Goal: Task Accomplishment & Management: Use online tool/utility

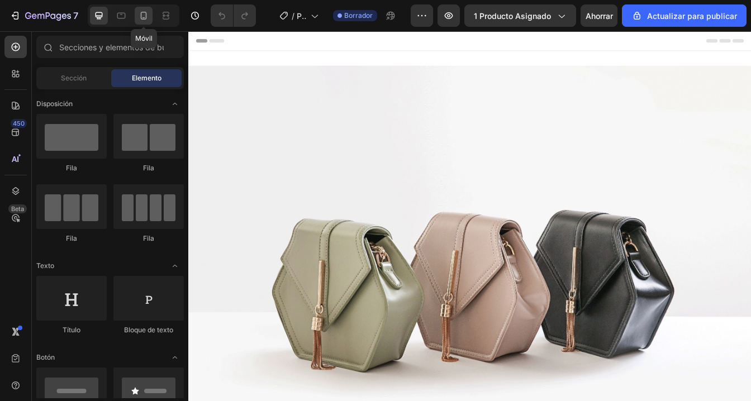
click at [146, 15] on icon at bounding box center [144, 16] width 6 height 8
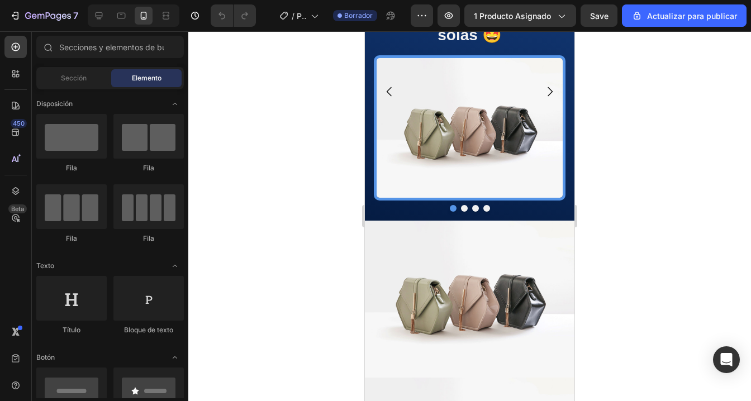
scroll to position [1417, 0]
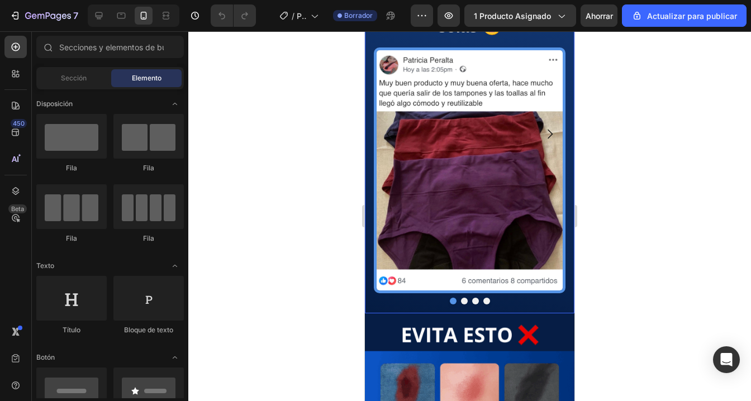
click at [397, 274] on div "Nuestras clientas hablan por si solas 🤩 Heading Image" at bounding box center [470, 134] width 192 height 318
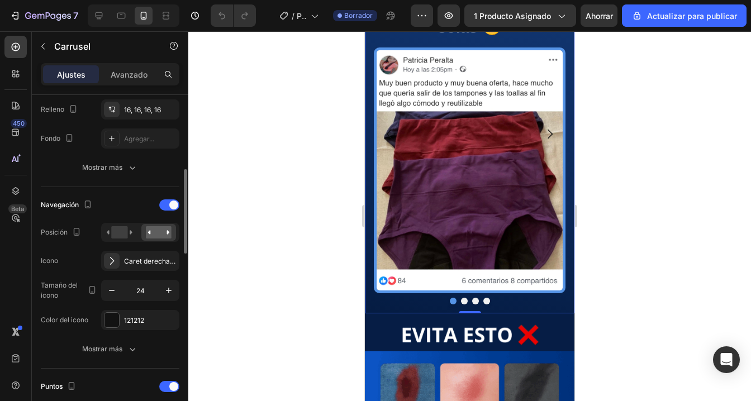
scroll to position [307, 0]
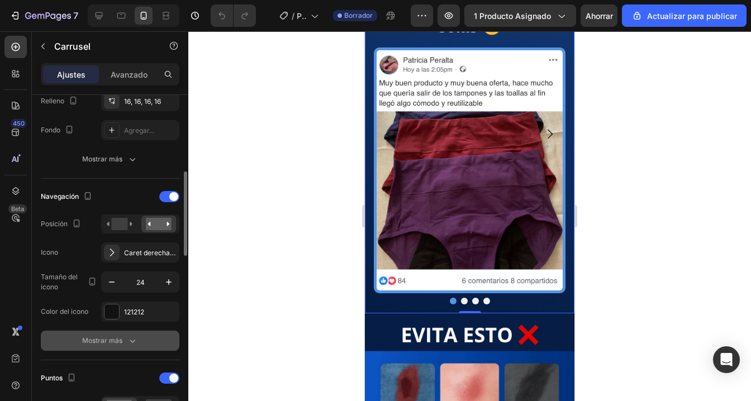
click at [118, 342] on font "Mostrar más" at bounding box center [102, 340] width 40 height 8
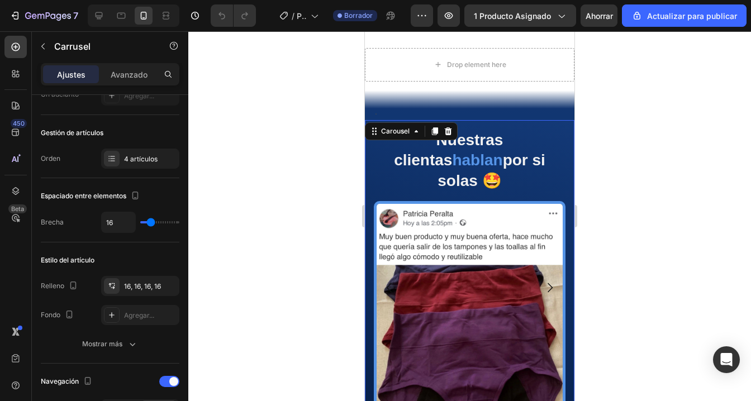
scroll to position [1257, 0]
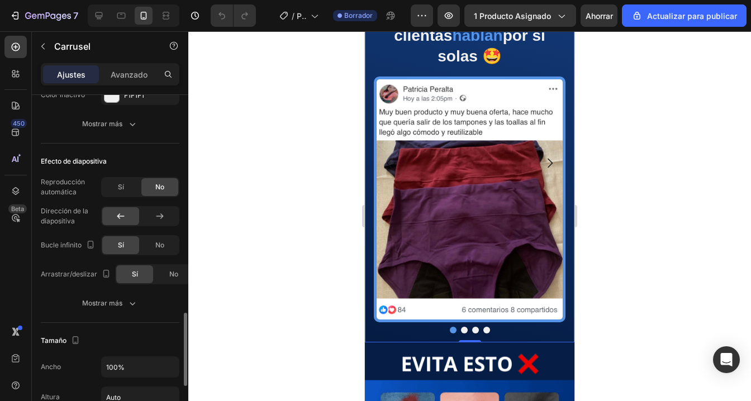
scroll to position [902, 0]
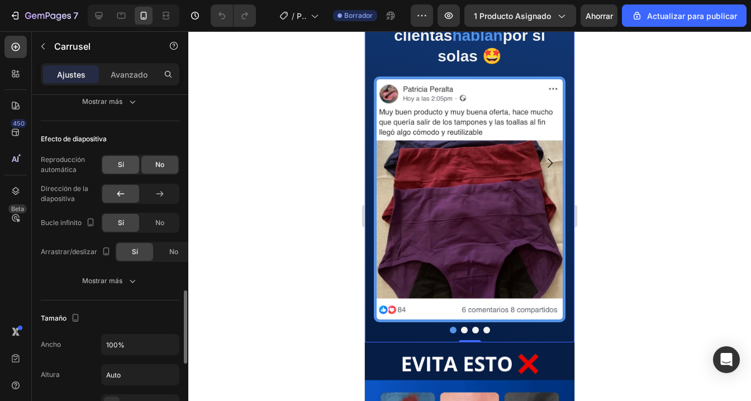
click at [120, 171] on div "Sí" at bounding box center [120, 165] width 37 height 18
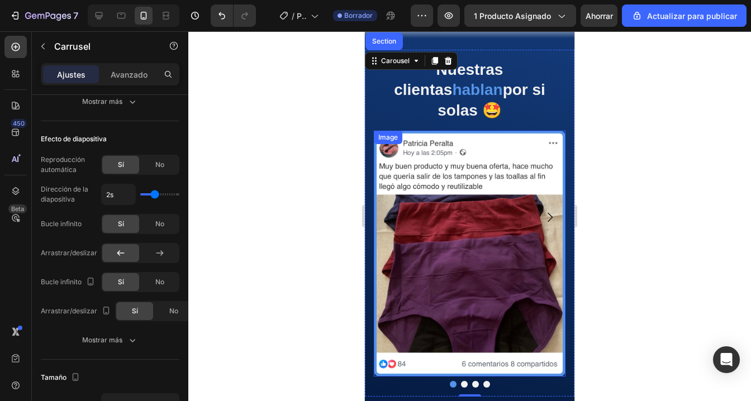
scroll to position [1347, 0]
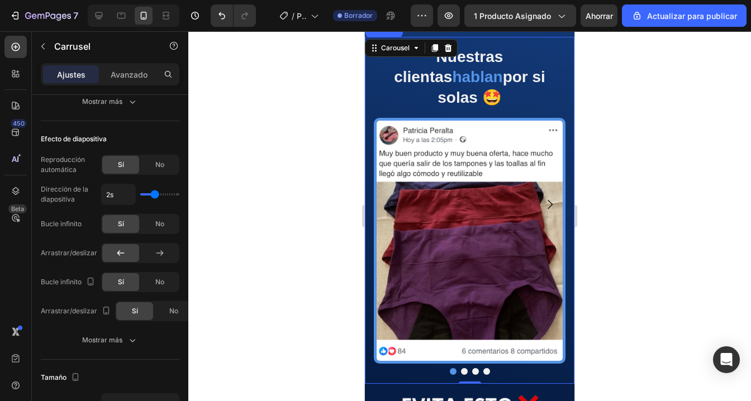
click at [545, 202] on icon "Carousel Next Arrow" at bounding box center [549, 204] width 13 height 13
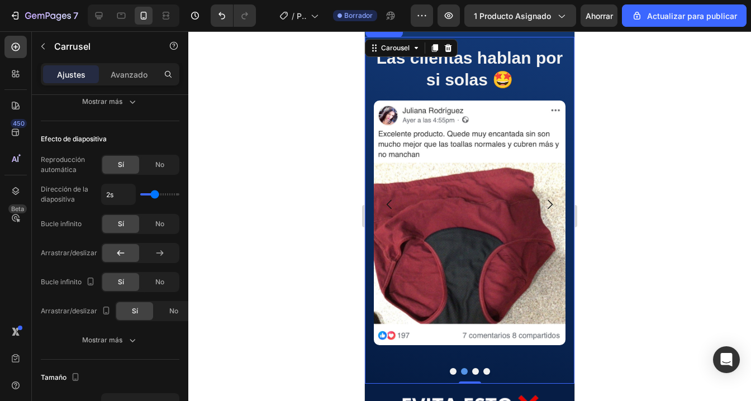
click at [544, 203] on icon "Carousel Next Arrow" at bounding box center [549, 204] width 13 height 13
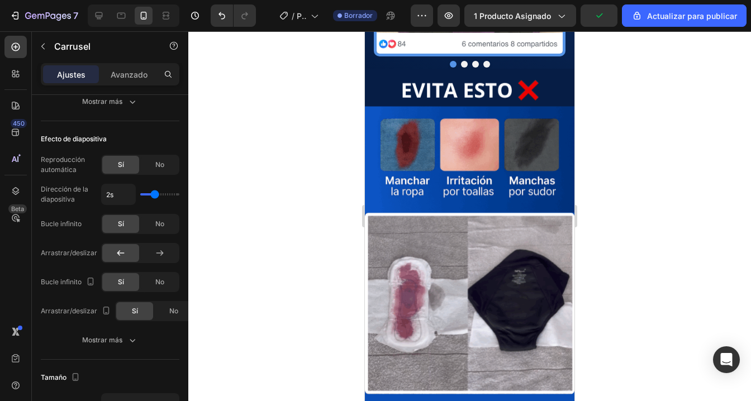
scroll to position [1677, 0]
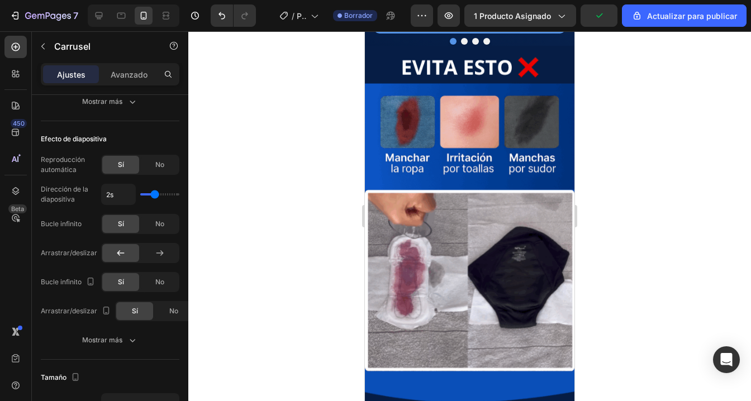
click at [515, 224] on img at bounding box center [469, 232] width 209 height 373
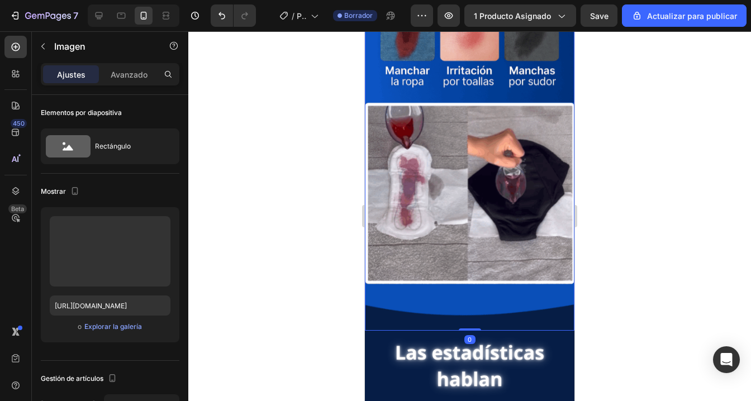
scroll to position [1767, 0]
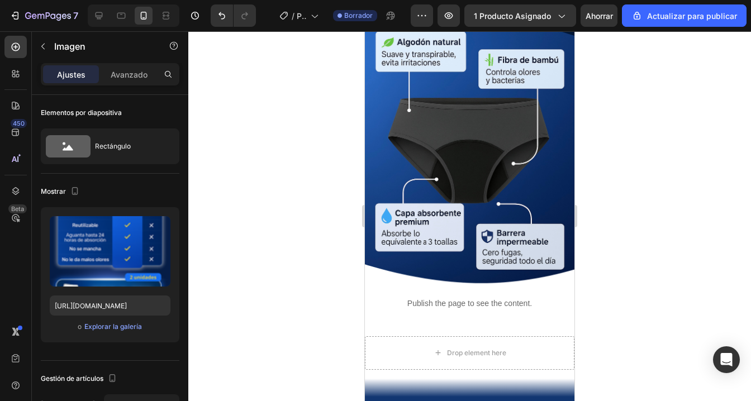
scroll to position [988, 0]
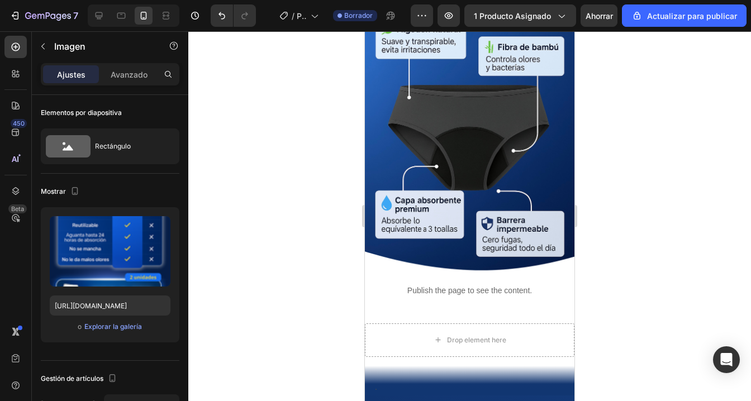
click at [447, 235] on img at bounding box center [469, 126] width 209 height 299
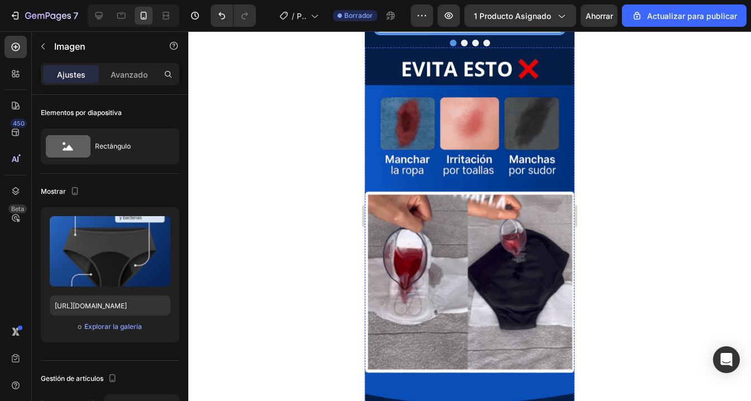
scroll to position [1617, 0]
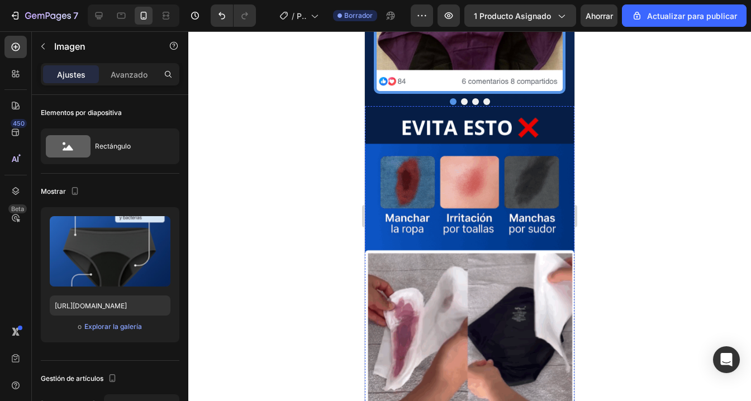
click at [470, 234] on img at bounding box center [469, 292] width 209 height 373
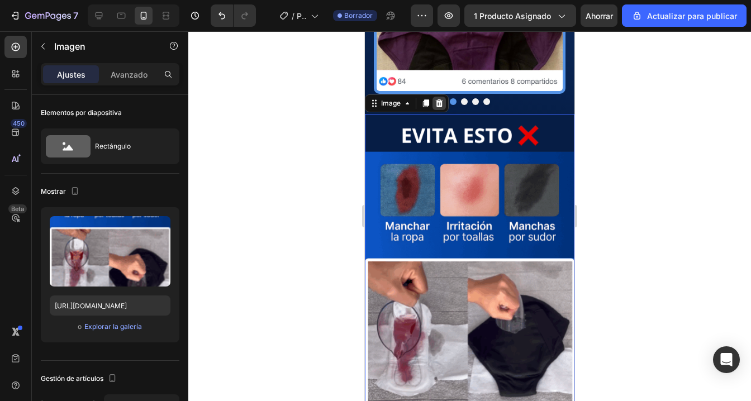
click at [436, 100] on div at bounding box center [438, 103] width 13 height 13
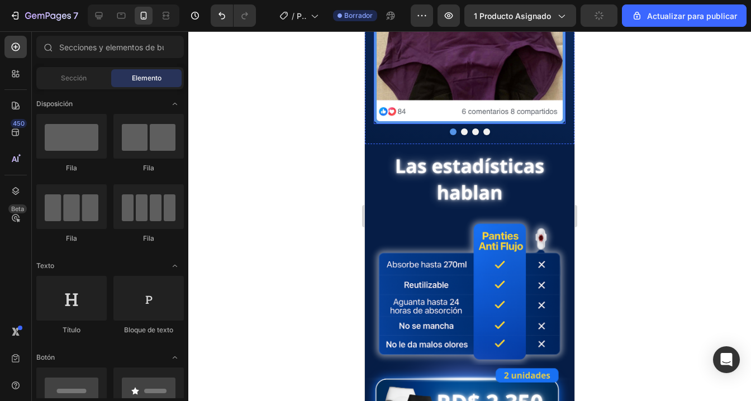
scroll to position [1600, 0]
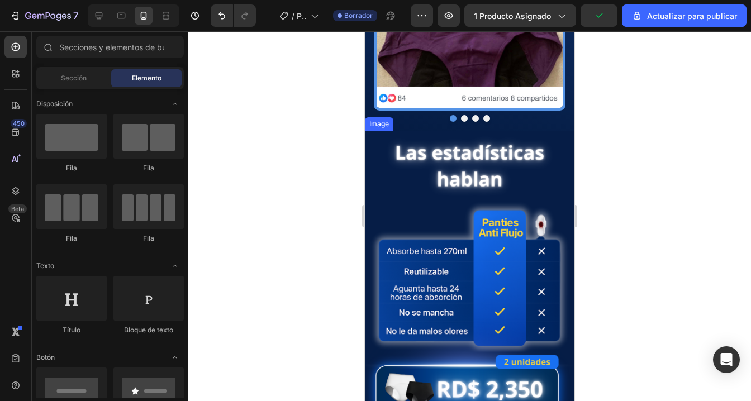
click at [453, 252] on img at bounding box center [469, 317] width 209 height 373
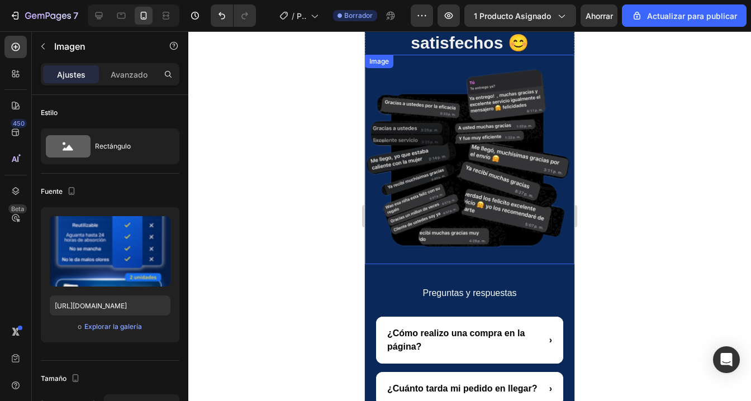
scroll to position [2236, 0]
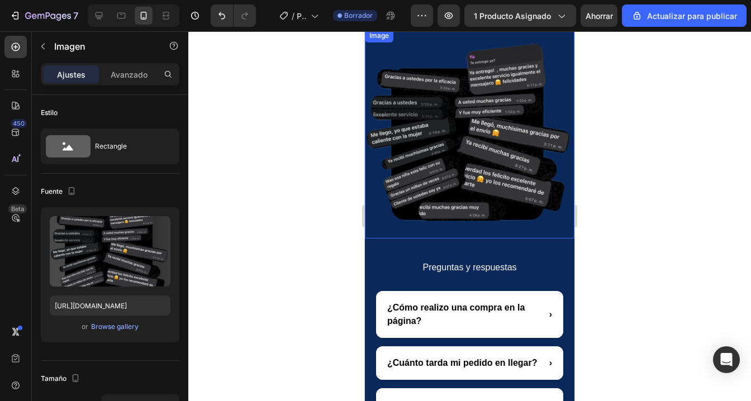
click at [465, 200] on img at bounding box center [469, 133] width 209 height 209
click at [442, 40] on icon at bounding box center [439, 40] width 9 height 9
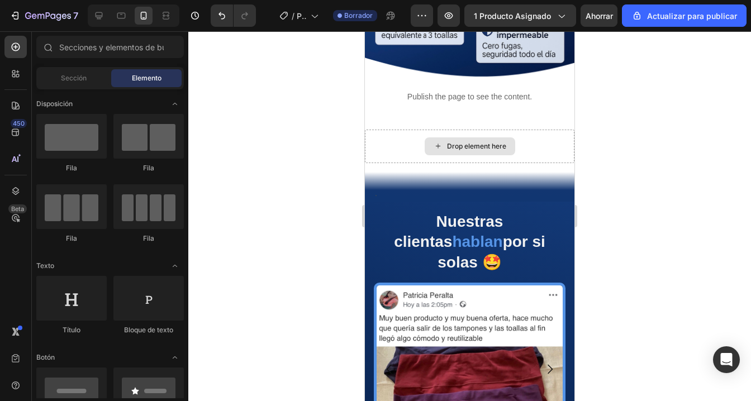
scroll to position [1193, 0]
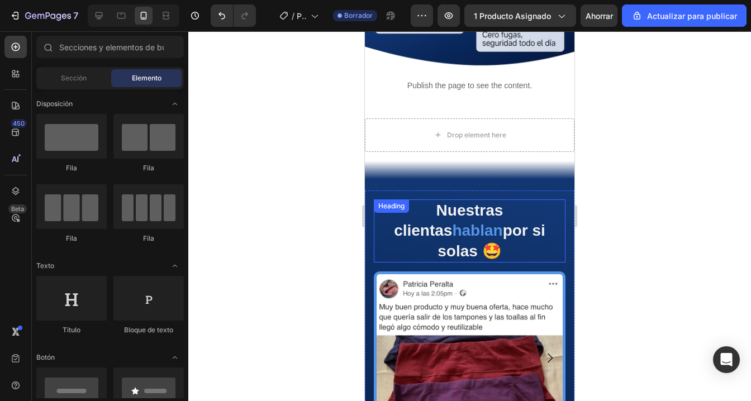
click at [512, 225] on h2 "Nuestras clientas hablan por si solas 🤩" at bounding box center [470, 230] width 192 height 63
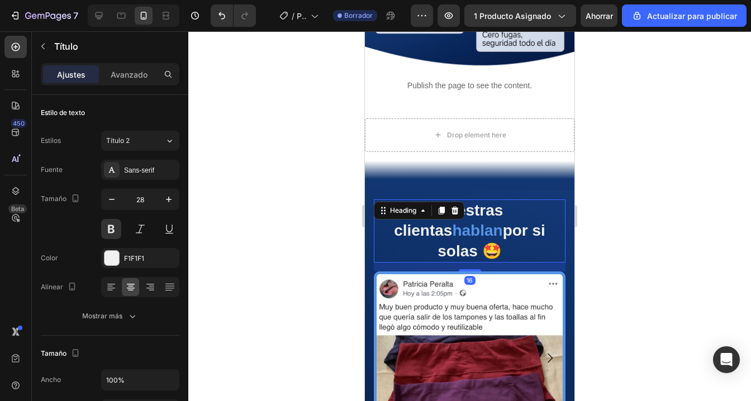
click at [510, 208] on h2 "Nuestras clientas hablan por si solas 🤩" at bounding box center [470, 230] width 192 height 63
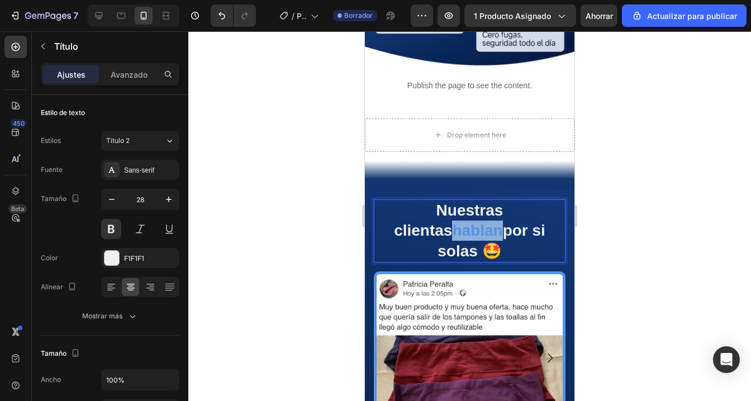
click at [510, 208] on p "Nuestras clientas hablan por si solas 🤩" at bounding box center [469, 231] width 189 height 61
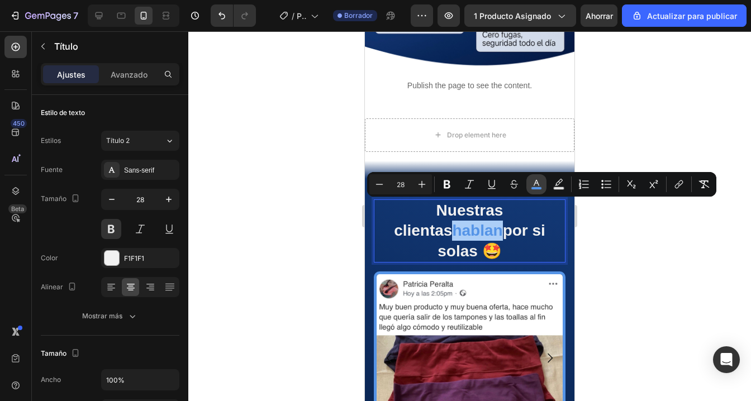
click at [540, 184] on icon "Editor contextual toolbar" at bounding box center [536, 184] width 11 height 11
type input "5594E7"
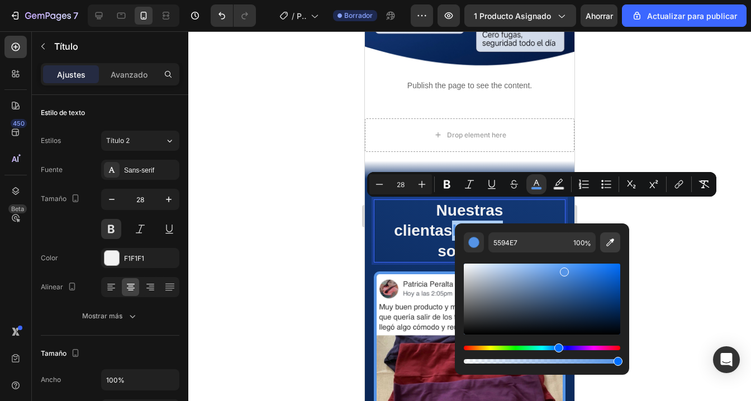
click at [607, 240] on icon "Editor contextual toolbar" at bounding box center [609, 242] width 11 height 11
type input "333333"
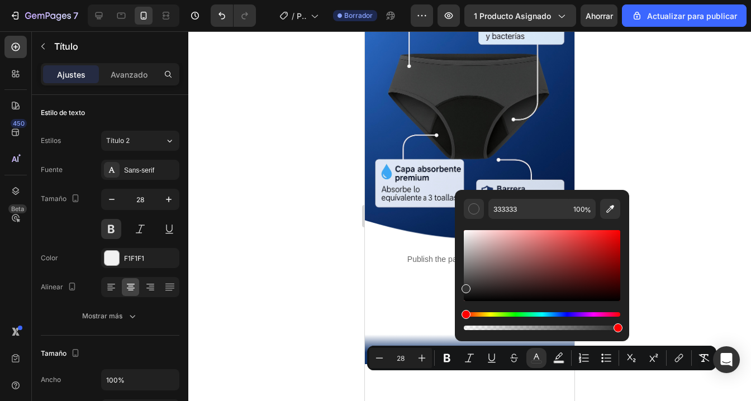
type input "16"
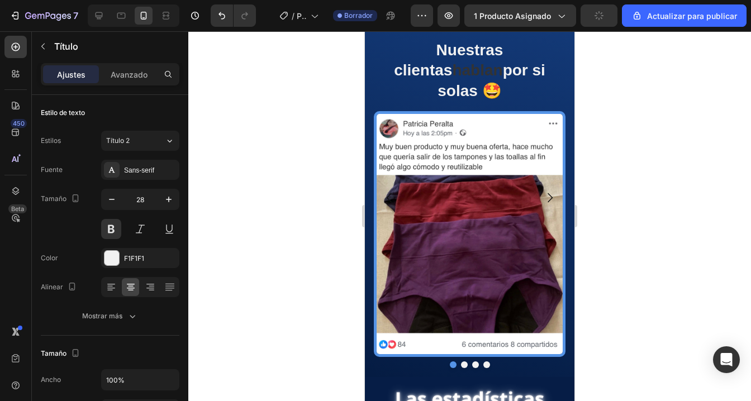
scroll to position [1377, 0]
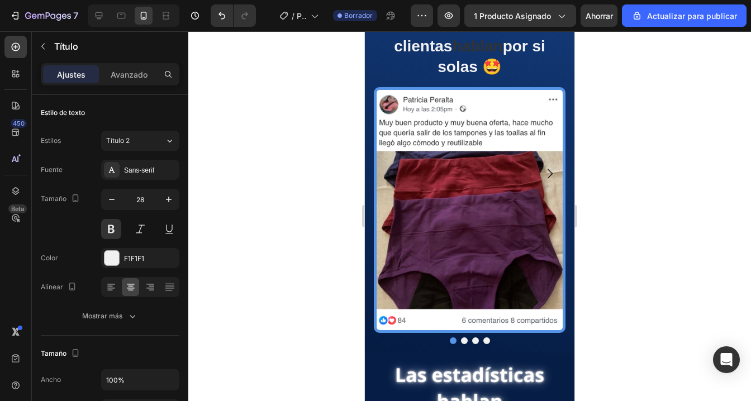
click at [532, 51] on h2 "Nuestras clientas hablan por si solas 🤩" at bounding box center [470, 46] width 192 height 63
click at [517, 47] on p "Nuestras clientas hablan por si solas 🤩" at bounding box center [469, 46] width 189 height 61
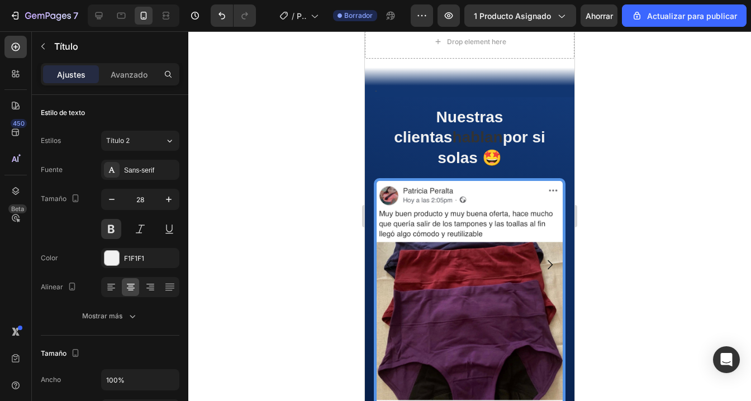
scroll to position [1287, 0]
click at [502, 128] on span "hablan" at bounding box center [477, 136] width 50 height 17
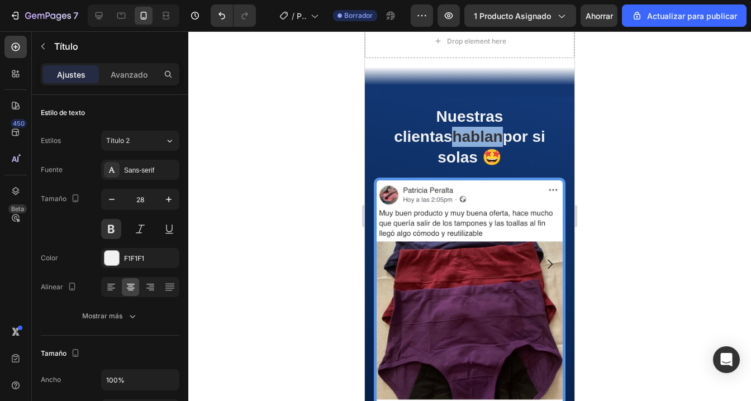
click at [502, 128] on span "hablan" at bounding box center [477, 136] width 50 height 17
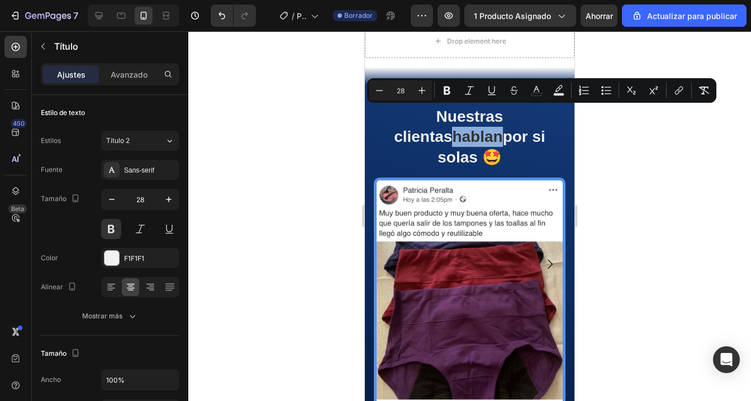
click at [502, 128] on span "hablan" at bounding box center [477, 136] width 50 height 17
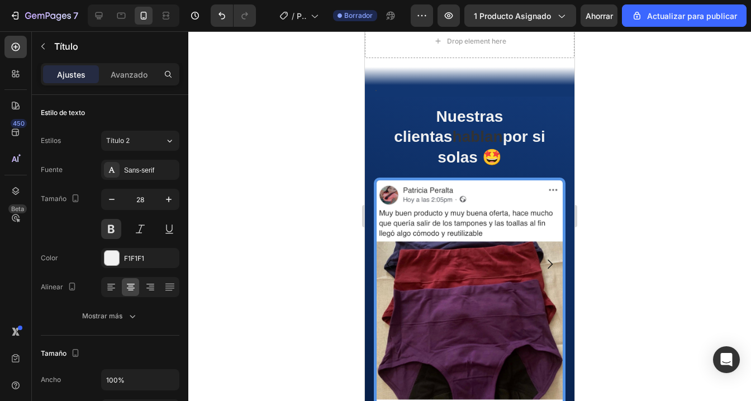
click at [502, 128] on span "hablan" at bounding box center [477, 136] width 50 height 17
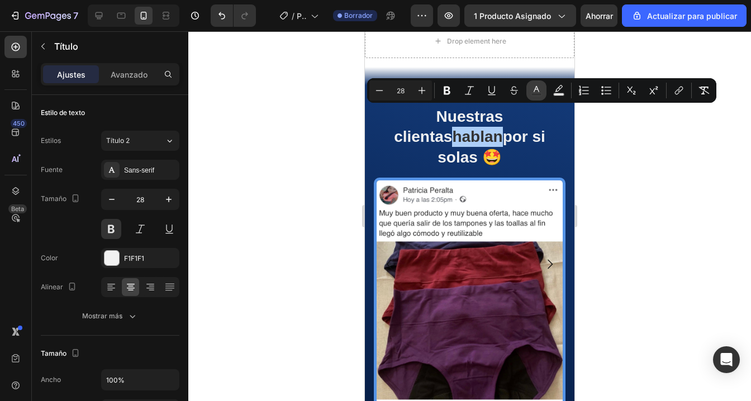
click at [536, 94] on rect "Editor contextual toolbar" at bounding box center [536, 94] width 11 height 3
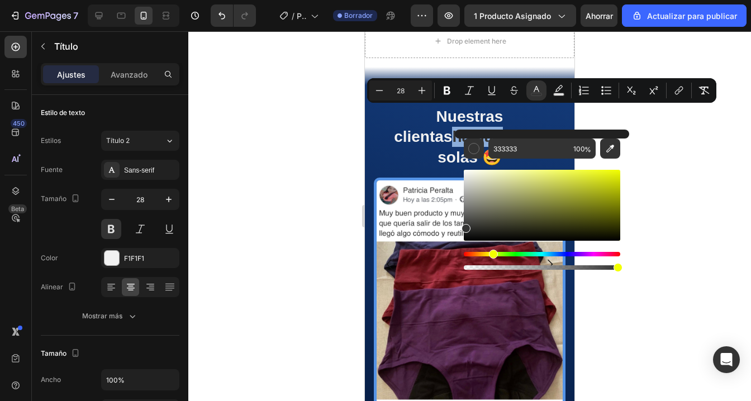
drag, startPoint x: 468, startPoint y: 255, endPoint x: 491, endPoint y: 256, distance: 23.5
click at [491, 256] on div "Matiz" at bounding box center [493, 254] width 9 height 9
type input "F8FF7C"
drag, startPoint x: 469, startPoint y: 230, endPoint x: 544, endPoint y: 166, distance: 97.9
click at [544, 166] on div "Editor contextual toolbar" at bounding box center [542, 215] width 156 height 113
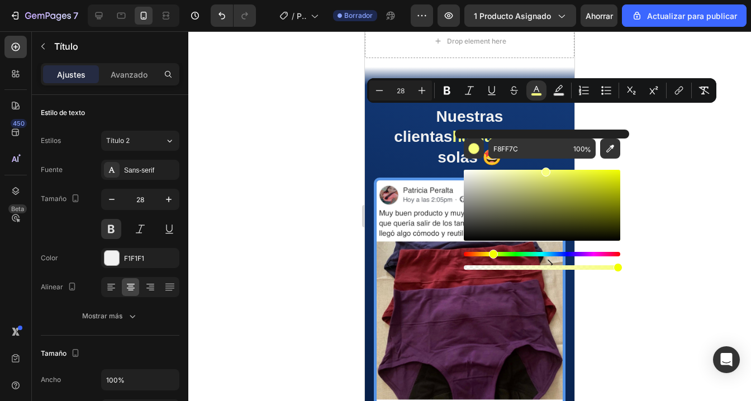
click at [685, 196] on div at bounding box center [469, 216] width 562 height 370
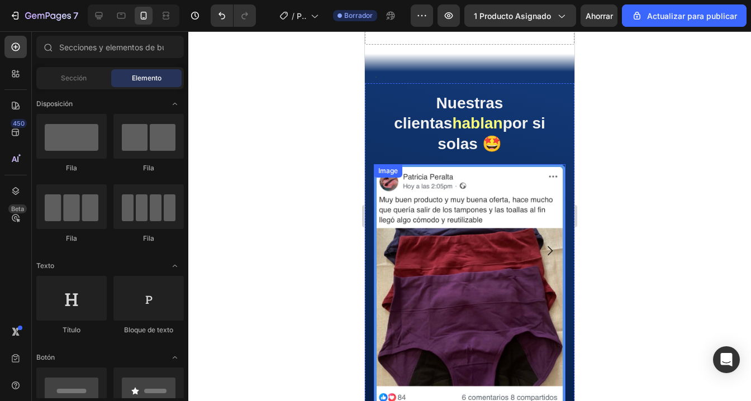
scroll to position [1293, 0]
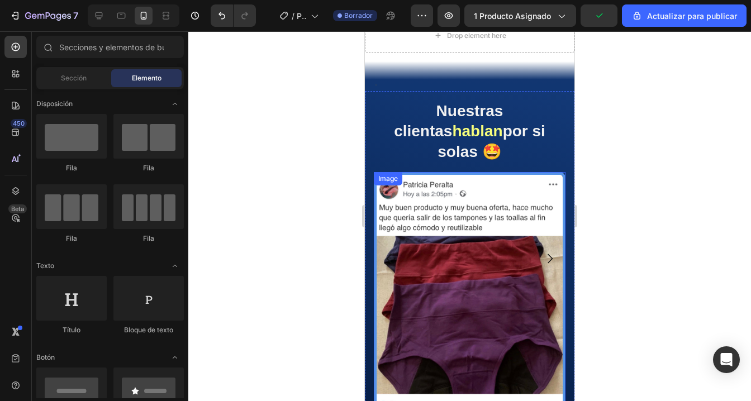
click at [517, 266] on img at bounding box center [470, 295] width 192 height 246
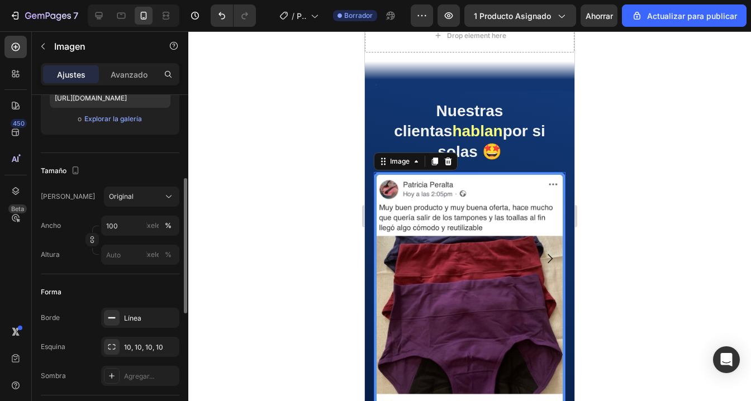
scroll to position [227, 0]
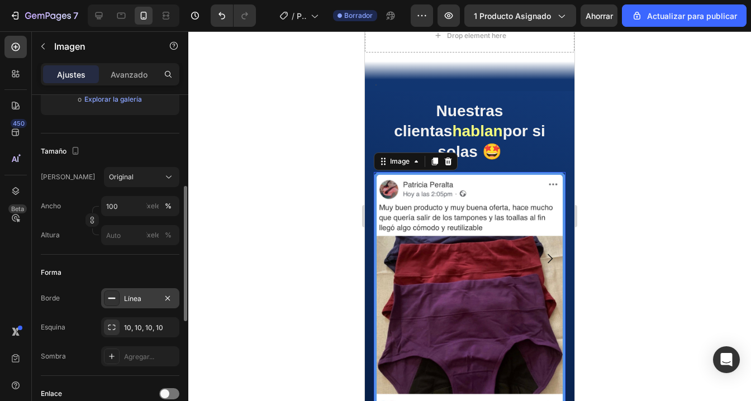
click at [138, 304] on div "Línea" at bounding box center [140, 298] width 78 height 20
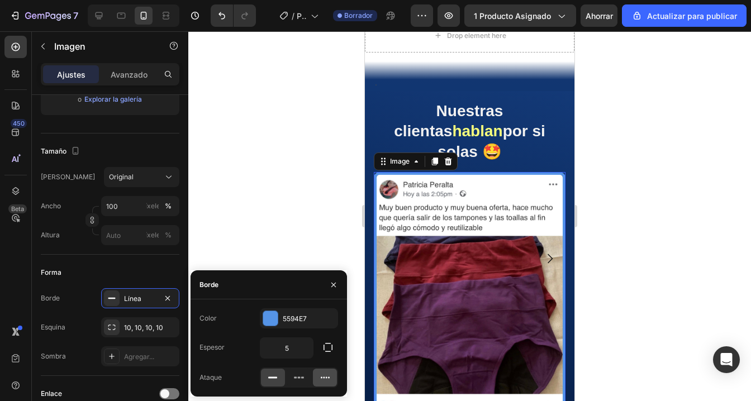
click at [317, 383] on div at bounding box center [325, 378] width 24 height 18
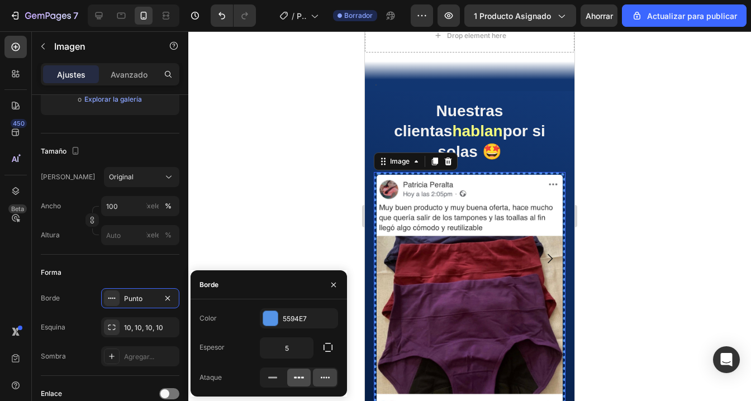
click at [299, 382] on icon at bounding box center [298, 377] width 11 height 11
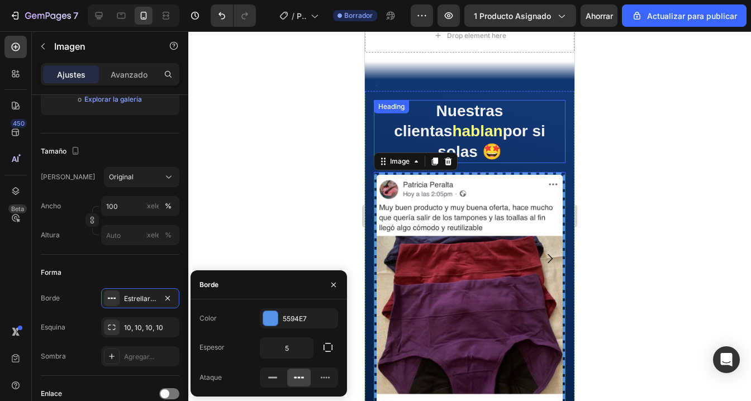
click at [430, 117] on p "Nuestras clientas hablan por si solas 🤩" at bounding box center [469, 131] width 189 height 61
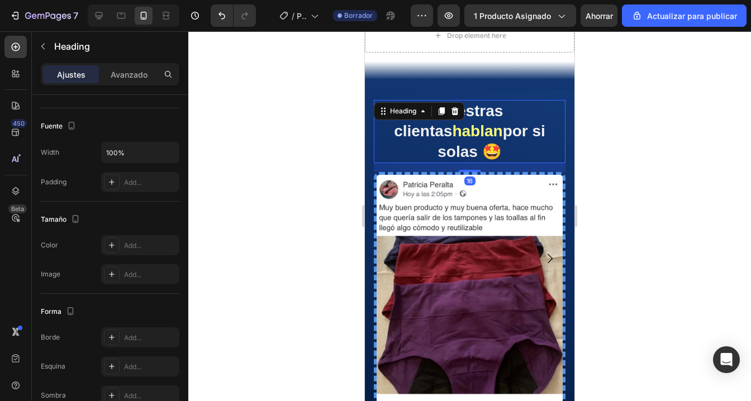
scroll to position [0, 0]
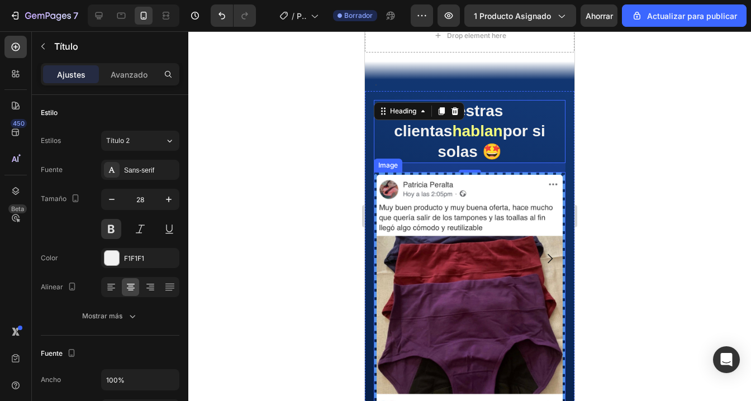
click at [433, 203] on img at bounding box center [470, 295] width 192 height 246
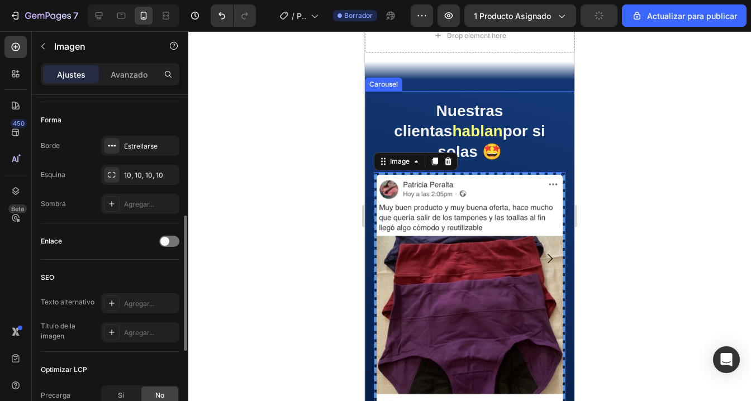
scroll to position [357, 0]
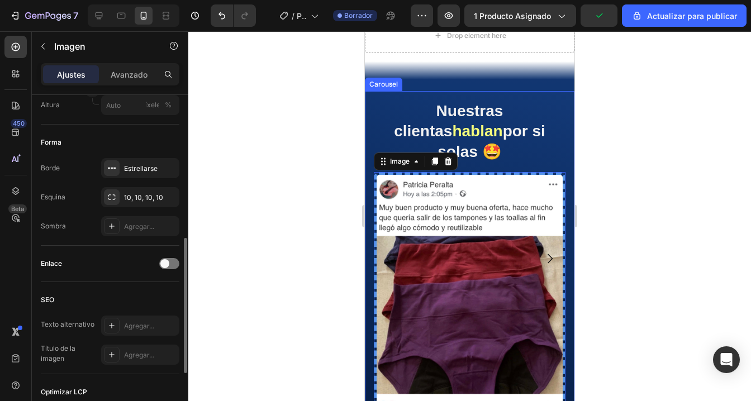
click at [135, 178] on div "Borde Estrellarse Esquina 10, 10, 10, 10 Sombra Agregar..." at bounding box center [110, 197] width 139 height 78
click at [136, 173] on div "Estrellarse" at bounding box center [140, 168] width 78 height 20
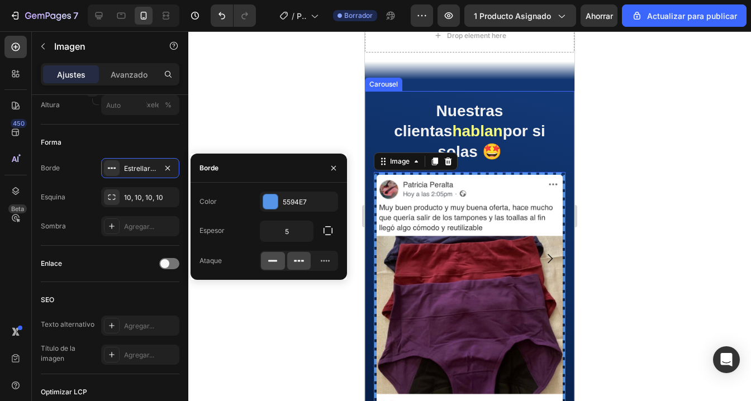
click at [279, 258] on div at bounding box center [273, 261] width 24 height 18
click at [292, 208] on div "5594E7" at bounding box center [299, 202] width 78 height 20
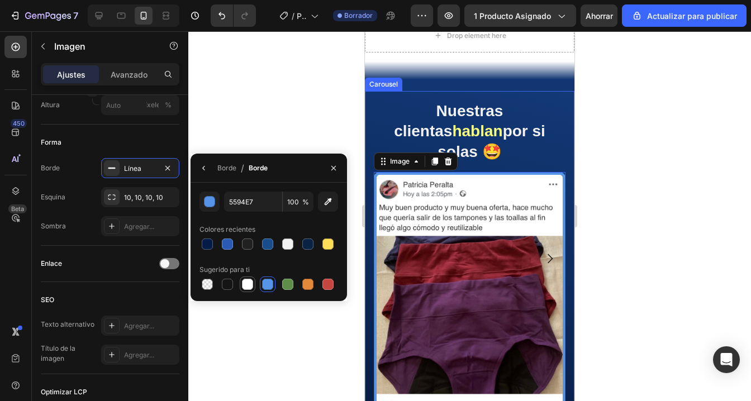
click at [250, 289] on div at bounding box center [247, 284] width 11 height 11
type input "FFFFFF"
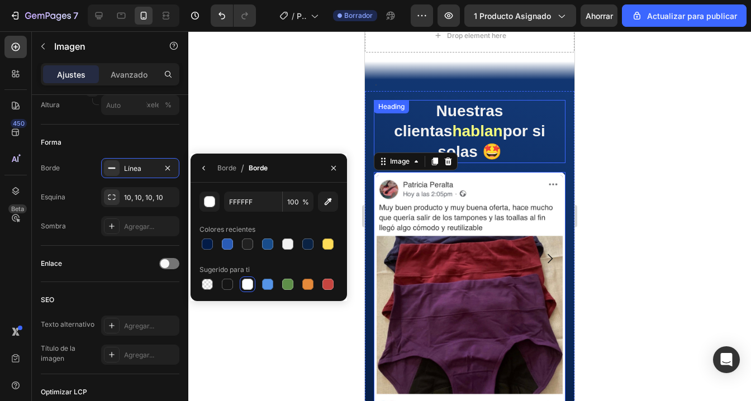
click at [394, 114] on div "Nuestras clientas hablan por si solas 🤩 Heading" at bounding box center [470, 131] width 192 height 63
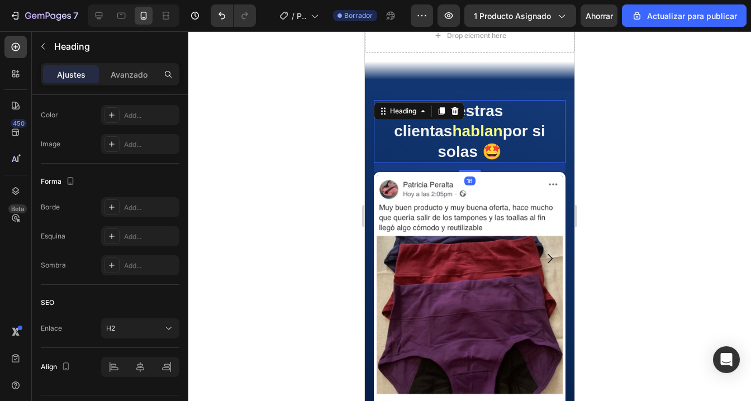
scroll to position [0, 0]
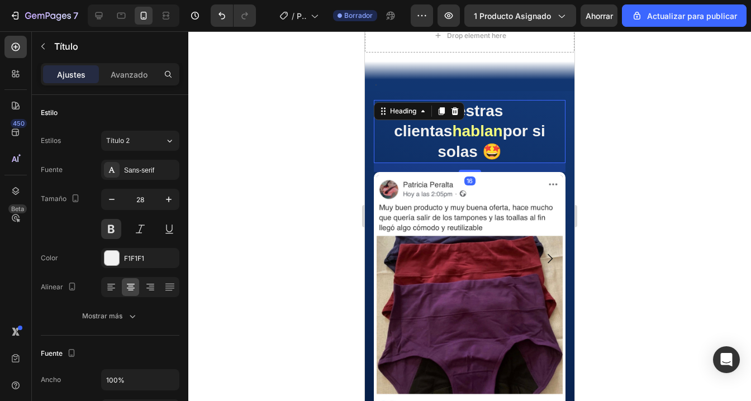
click at [494, 163] on div "16" at bounding box center [470, 167] width 192 height 9
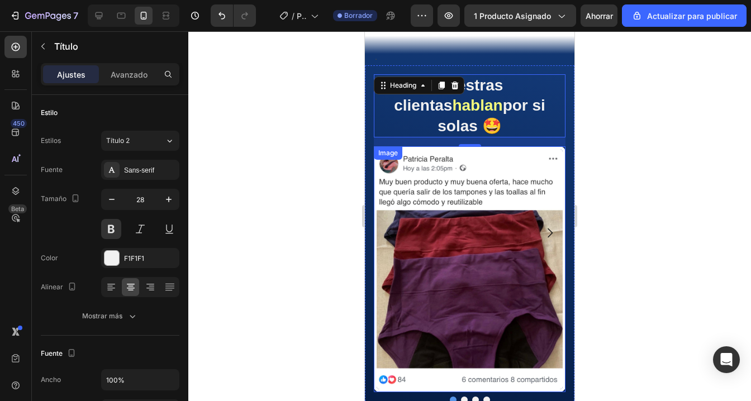
scroll to position [1314, 0]
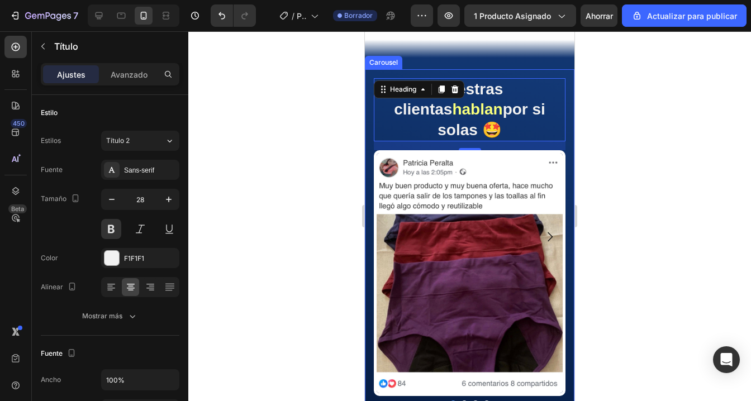
click at [546, 237] on icon "Carousel Next Arrow" at bounding box center [549, 236] width 13 height 13
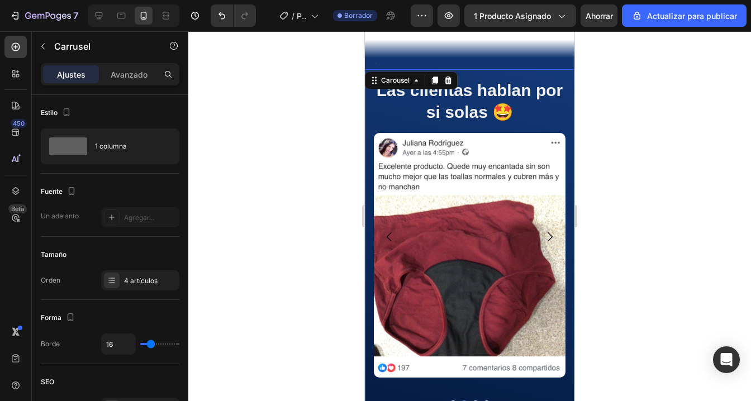
click at [387, 230] on icon "Carousel Back Arrow" at bounding box center [389, 236] width 13 height 13
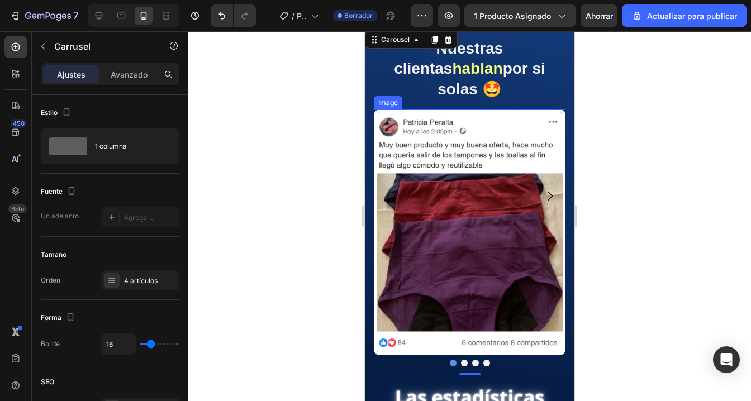
scroll to position [1356, 0]
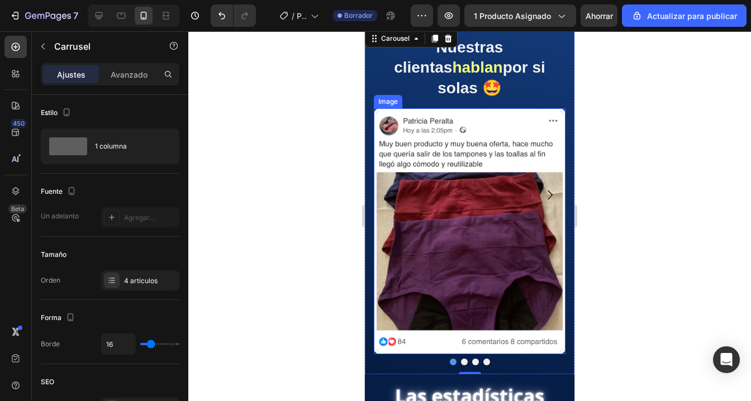
click at [383, 171] on img at bounding box center [470, 231] width 192 height 246
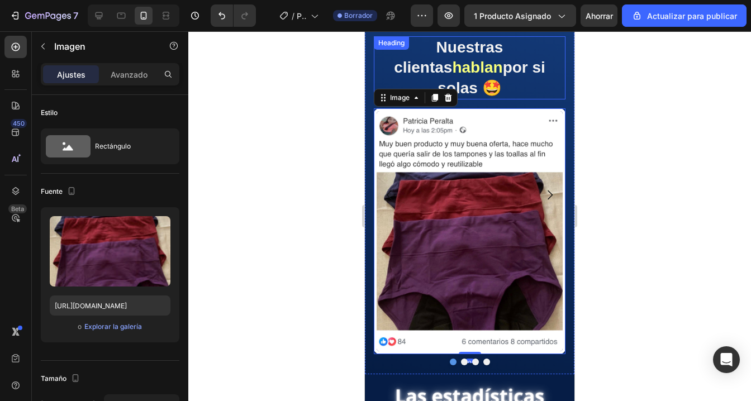
click at [390, 61] on p "Nuestras clientas hablan por si solas 🤩" at bounding box center [469, 67] width 189 height 61
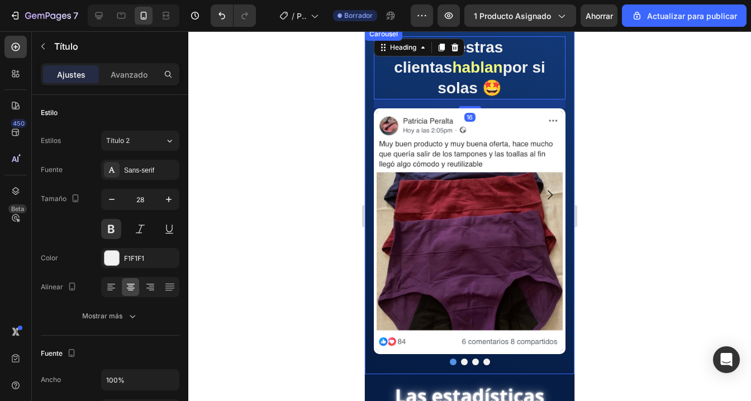
click at [371, 83] on div "Nuestras clientas hablan por si solas 🤩 Heading 16 Image" at bounding box center [469, 195] width 209 height 336
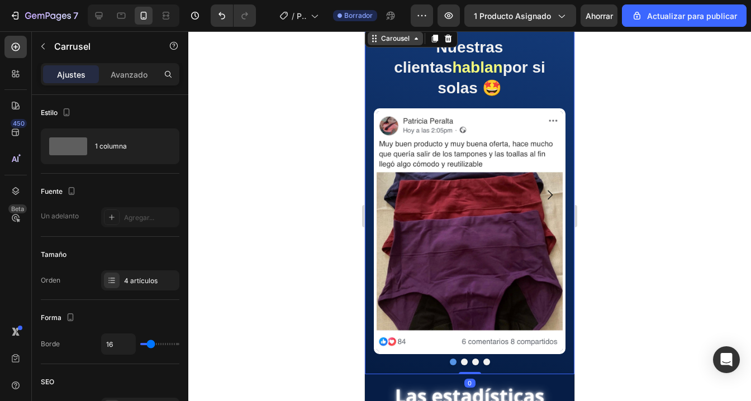
click at [388, 38] on div "Carousel" at bounding box center [395, 39] width 33 height 10
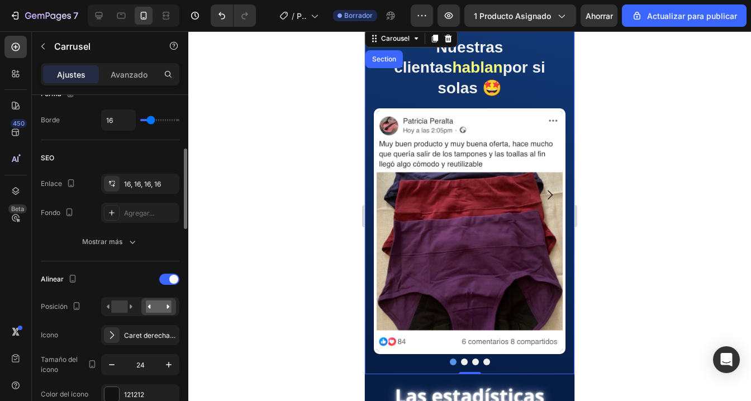
scroll to position [266, 0]
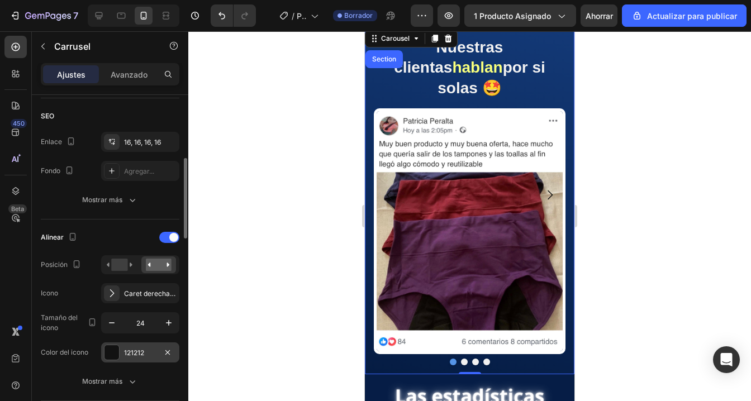
click at [112, 356] on div at bounding box center [111, 352] width 15 height 15
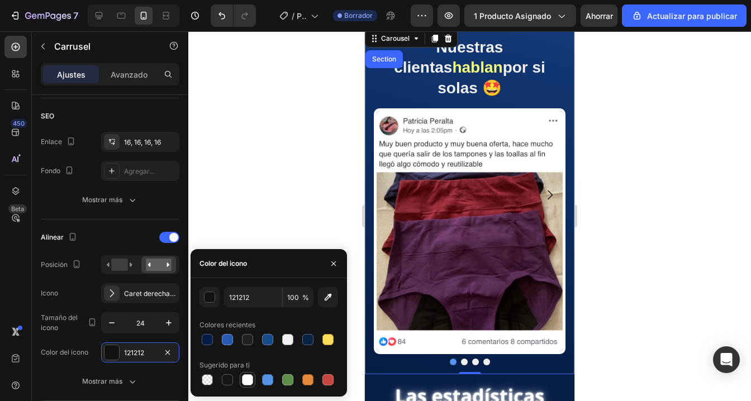
click at [243, 378] on div at bounding box center [247, 379] width 11 height 11
click at [269, 375] on div at bounding box center [267, 379] width 11 height 11
click at [282, 342] on div at bounding box center [287, 339] width 11 height 11
type input "F1F1F1"
click at [285, 152] on div at bounding box center [469, 216] width 562 height 370
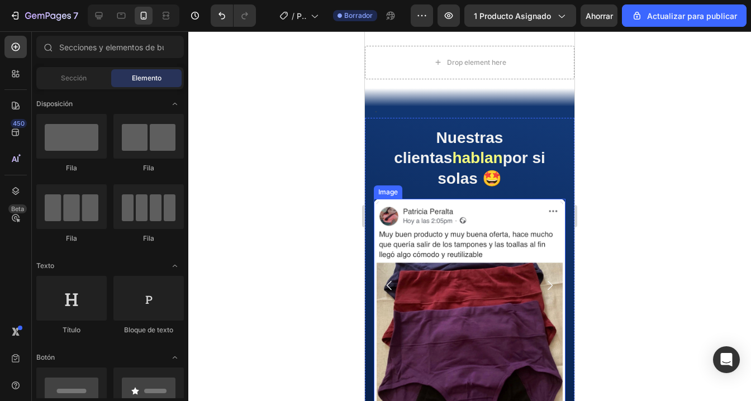
scroll to position [1267, 0]
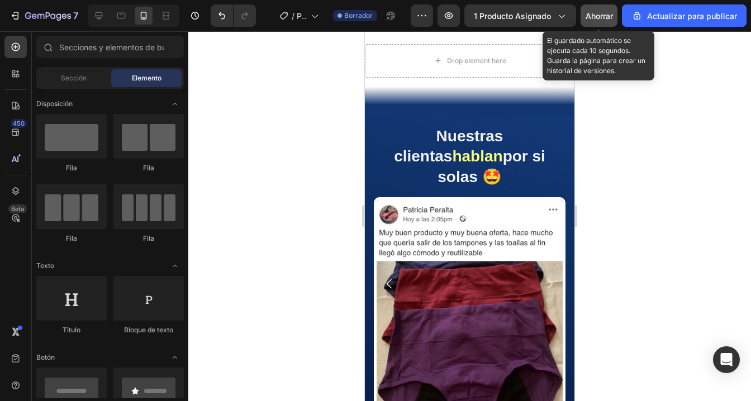
click at [595, 23] on button "Ahorrar" at bounding box center [598, 15] width 37 height 22
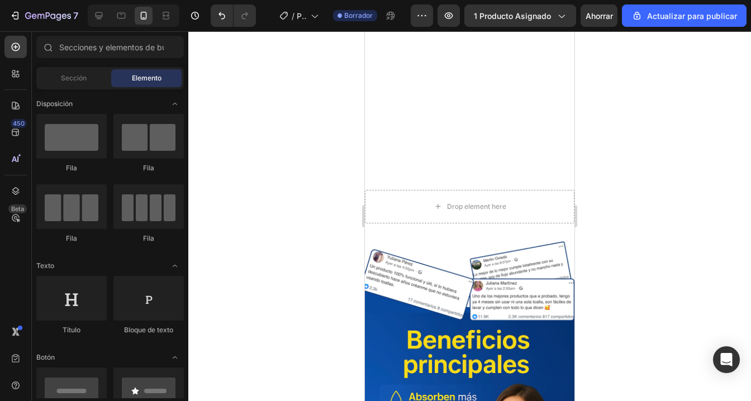
scroll to position [0, 0]
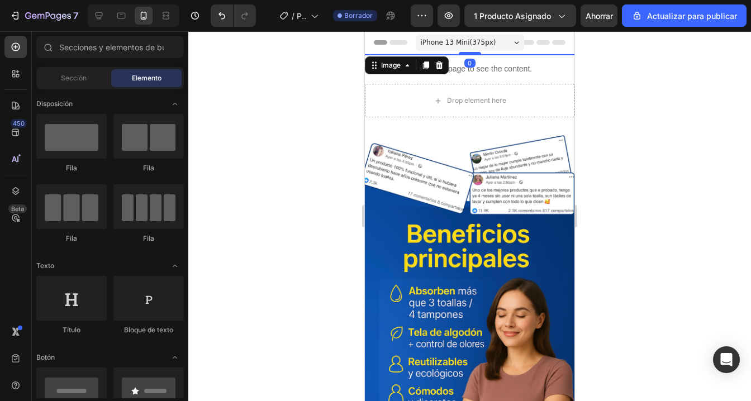
drag, startPoint x: 477, startPoint y: 208, endPoint x: 644, endPoint y: 231, distance: 168.7
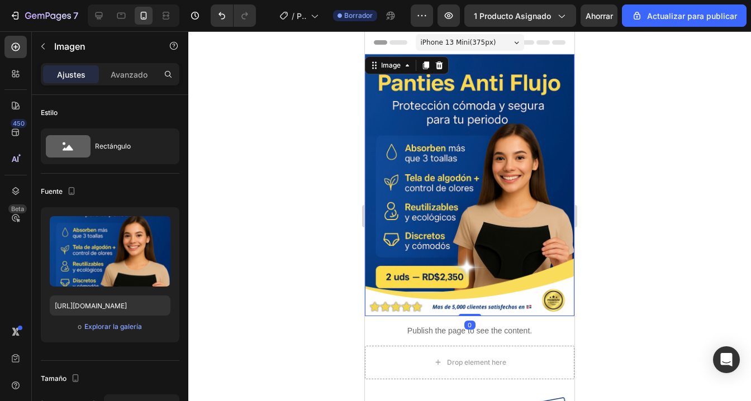
click at [644, 231] on div at bounding box center [469, 216] width 562 height 370
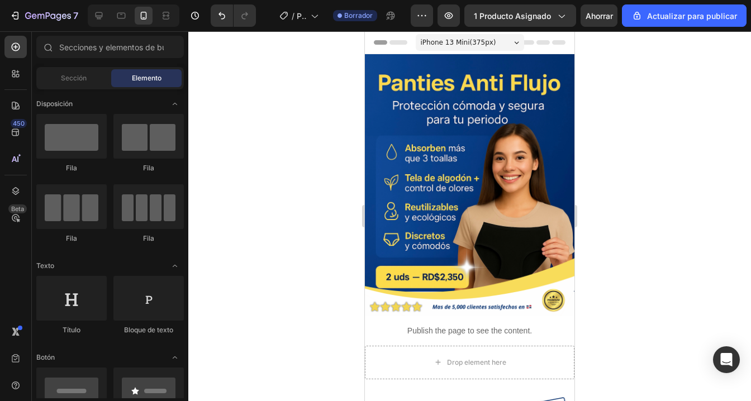
click at [644, 231] on div at bounding box center [469, 216] width 562 height 370
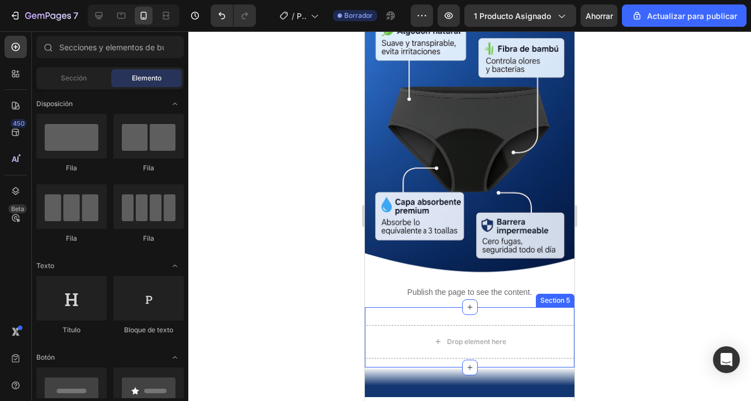
scroll to position [978, 0]
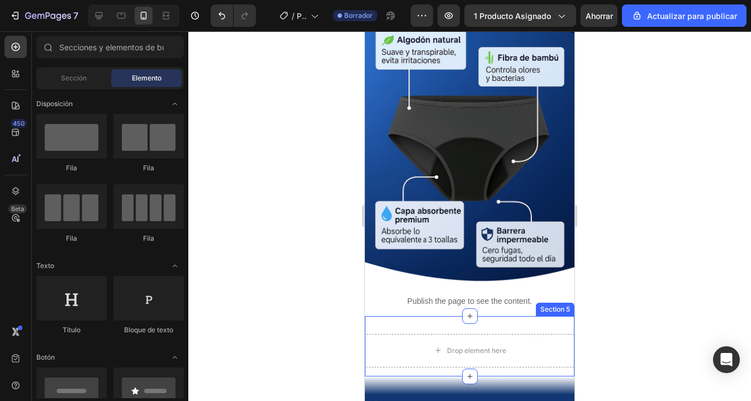
click at [444, 332] on div "Drop element here Section 5" at bounding box center [469, 346] width 209 height 60
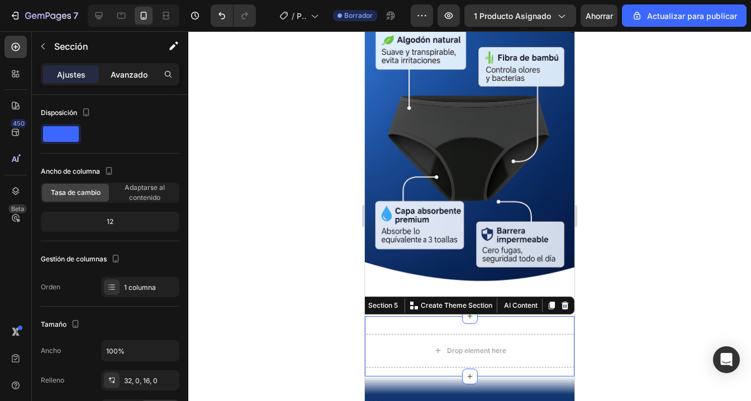
click at [131, 77] on font "Avanzado" at bounding box center [129, 74] width 37 height 9
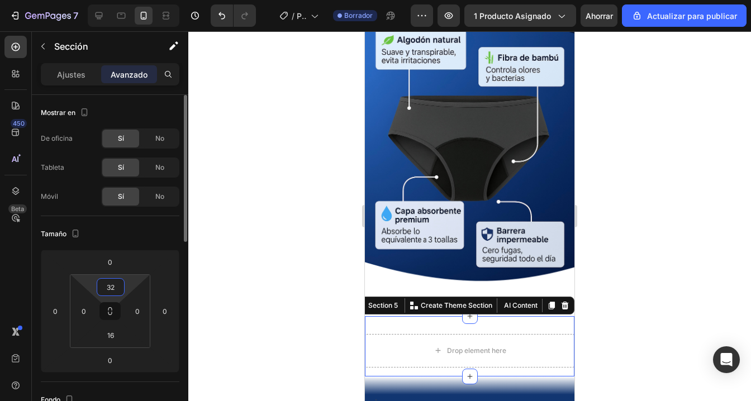
click at [107, 285] on input "32" at bounding box center [110, 287] width 22 height 17
type input "0"
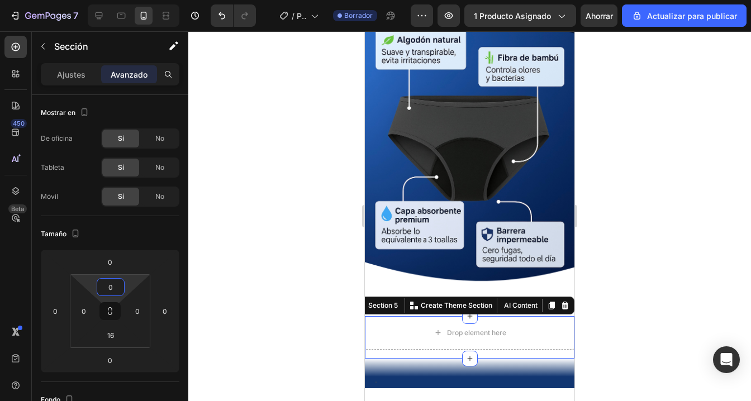
click at [646, 292] on div at bounding box center [469, 216] width 562 height 370
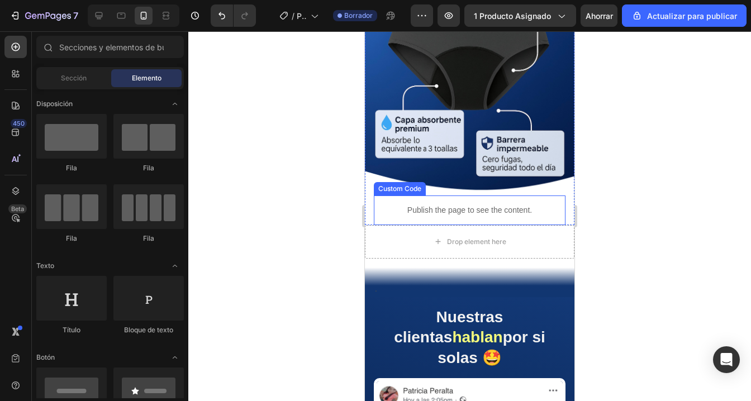
scroll to position [1071, 0]
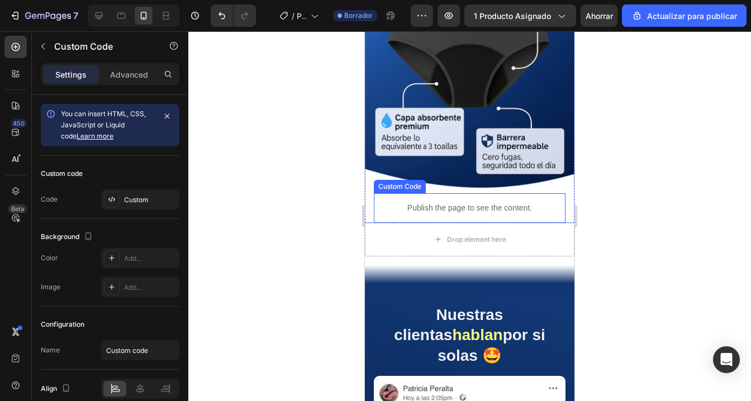
click at [493, 203] on p "Publish the page to see the content." at bounding box center [470, 208] width 192 height 12
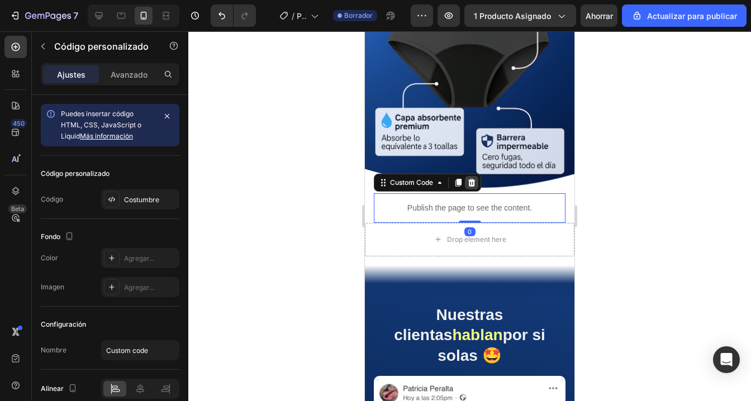
click at [471, 185] on icon at bounding box center [471, 182] width 7 height 8
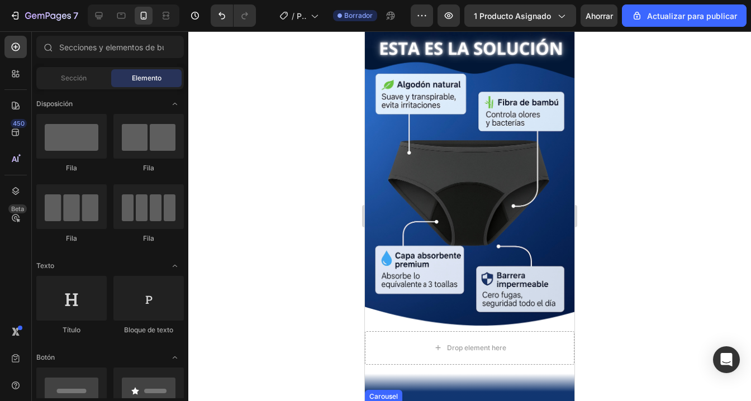
scroll to position [931, 0]
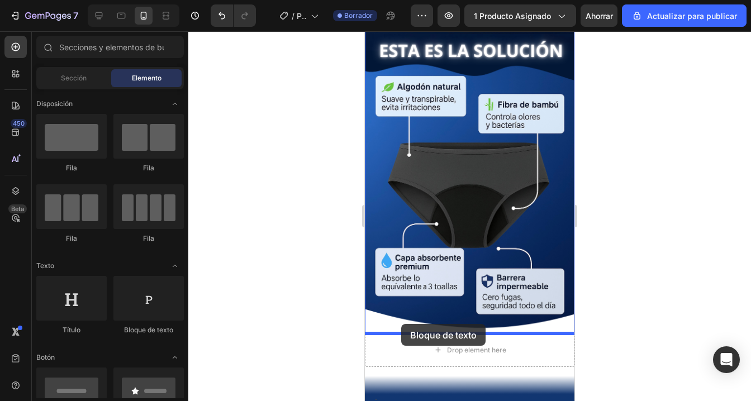
drag, startPoint x: 501, startPoint y: 323, endPoint x: 401, endPoint y: 324, distance: 100.0
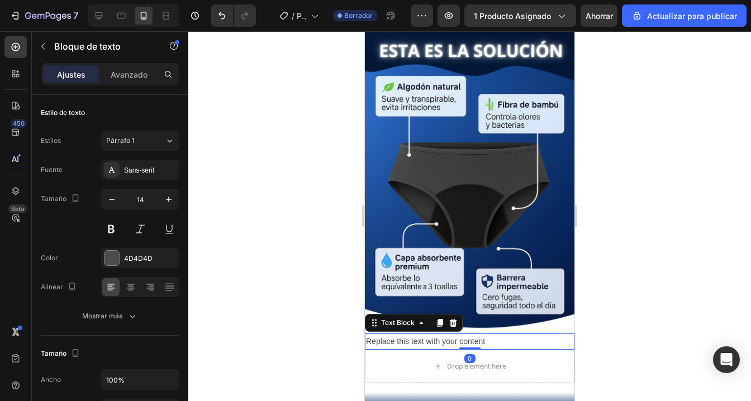
click at [420, 344] on div "Replace this text with your content" at bounding box center [469, 341] width 209 height 16
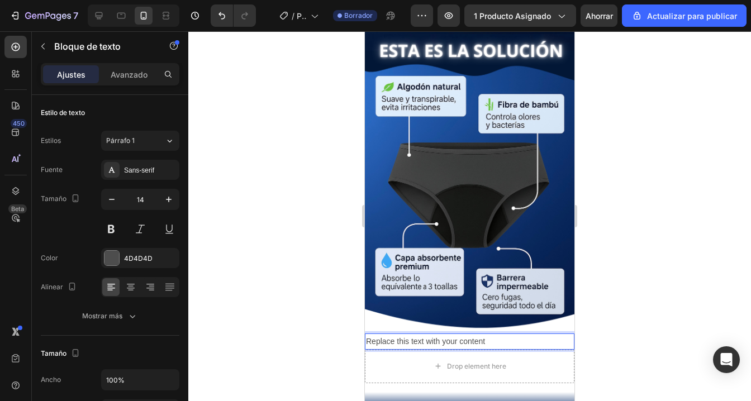
click at [420, 344] on p "Replace this text with your content" at bounding box center [469, 342] width 207 height 14
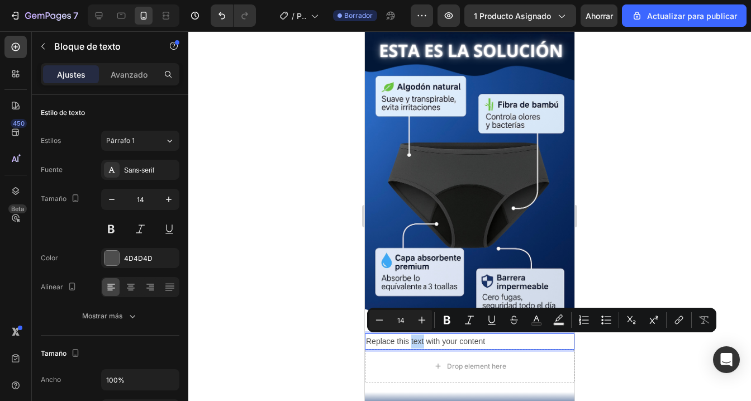
click at [419, 344] on p "Replace this text with your content" at bounding box center [469, 342] width 207 height 14
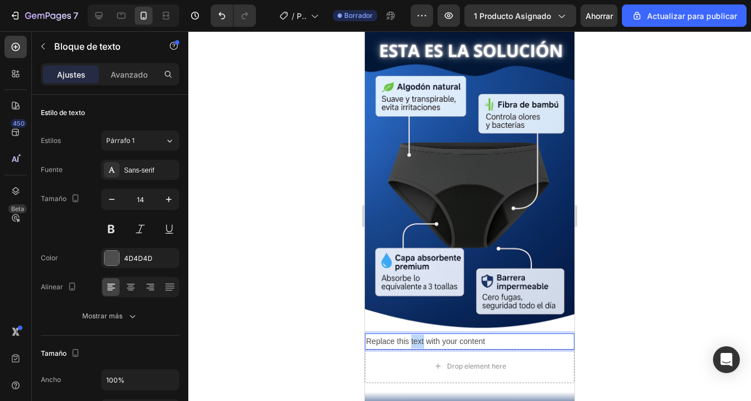
click at [419, 344] on p "Replace this text with your content" at bounding box center [469, 342] width 207 height 14
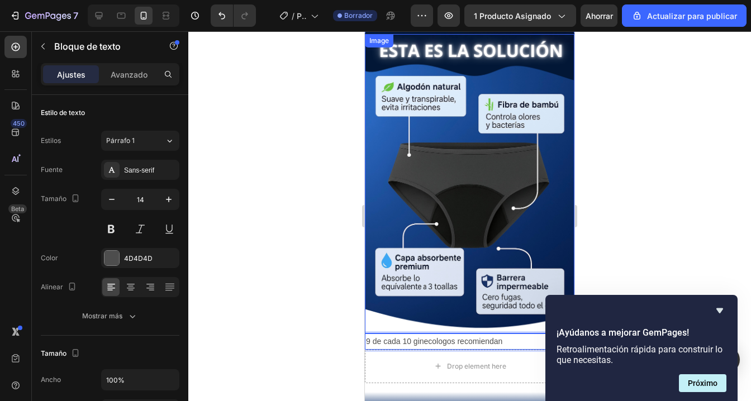
scroll to position [1018, 0]
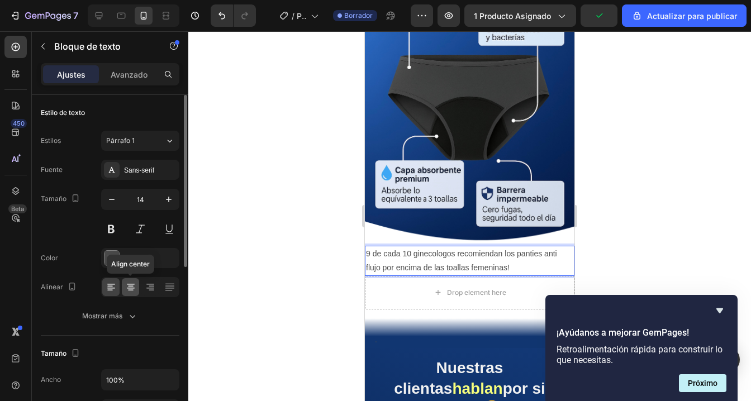
click at [126, 289] on icon at bounding box center [130, 287] width 11 height 11
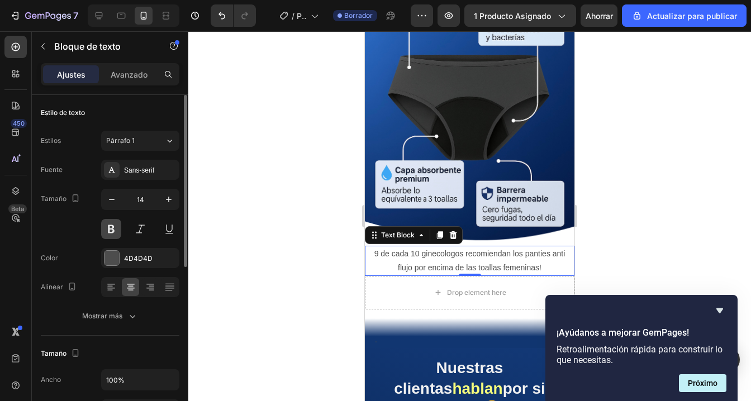
click at [115, 225] on button at bounding box center [111, 229] width 20 height 20
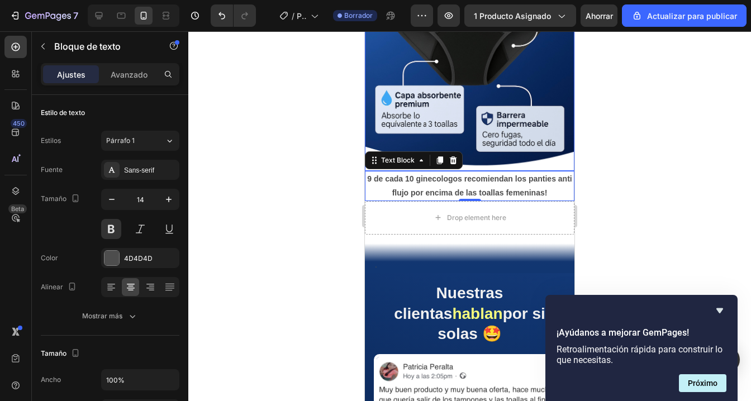
scroll to position [1095, 0]
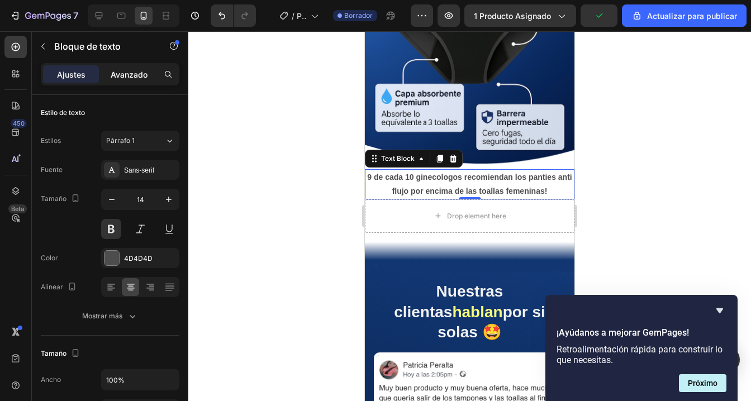
click at [127, 77] on font "Avanzado" at bounding box center [129, 74] width 37 height 9
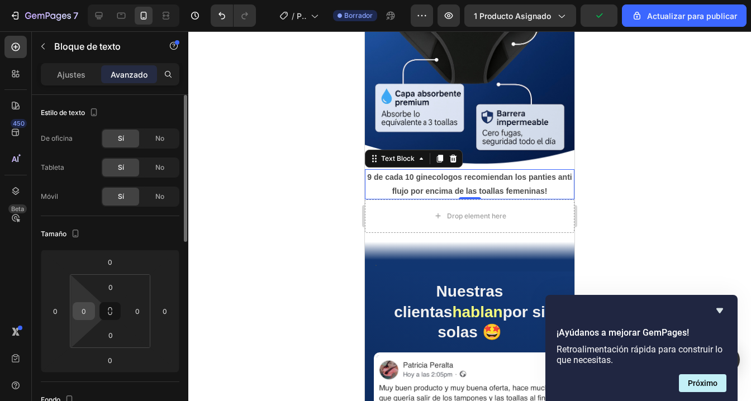
click at [87, 312] on input "0" at bounding box center [83, 311] width 17 height 17
type input "16"
click at [137, 307] on input "0" at bounding box center [137, 311] width 17 height 17
type input "16"
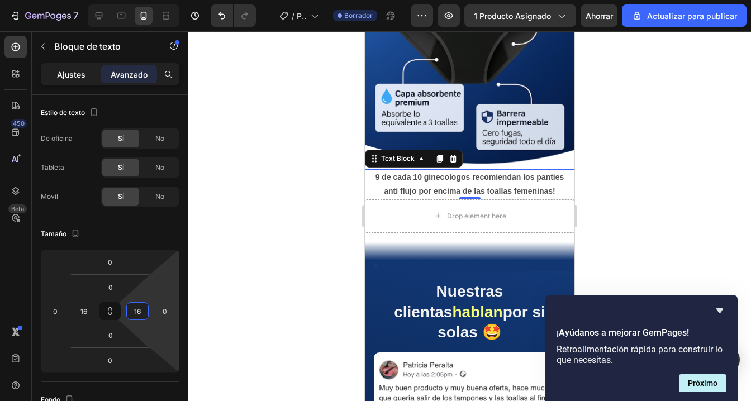
click at [68, 77] on font "Ajustes" at bounding box center [71, 74] width 28 height 9
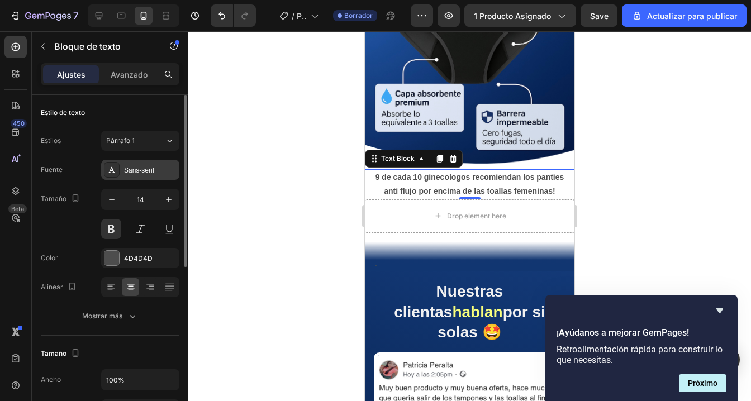
click at [165, 173] on div "Sans-serif" at bounding box center [150, 170] width 53 height 10
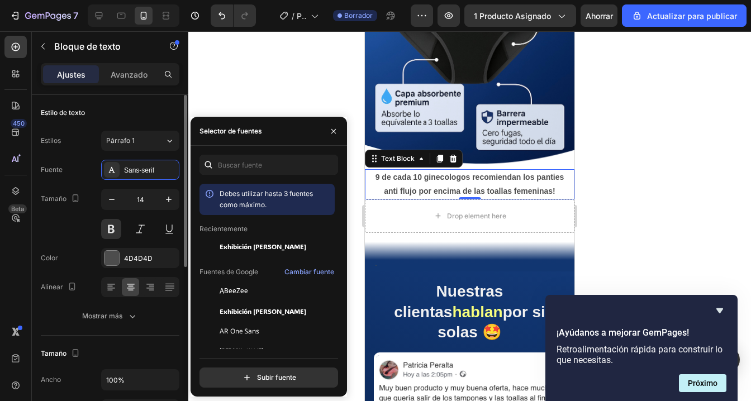
click at [140, 246] on div "Fuente Sans-serif Tamaño 14 Color 4D4D4D Alinear Mostrar más" at bounding box center [110, 243] width 139 height 166
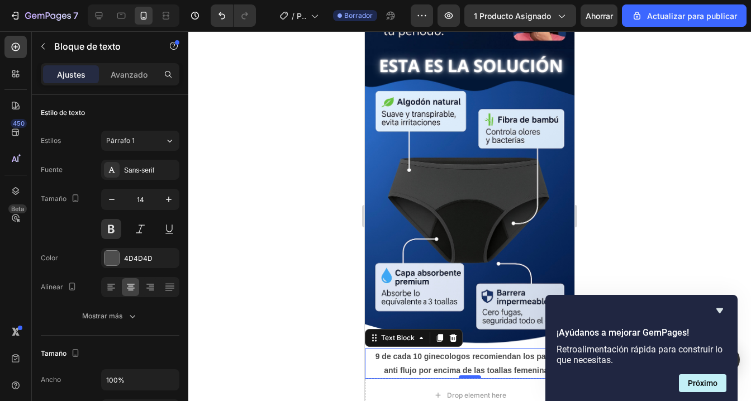
scroll to position [1064, 0]
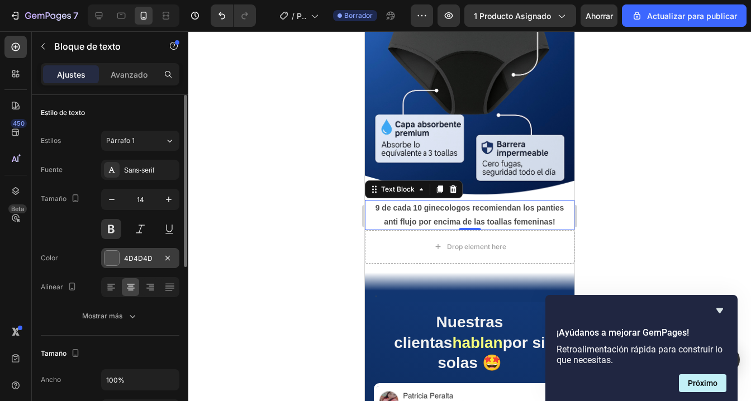
click at [115, 260] on div at bounding box center [111, 258] width 15 height 15
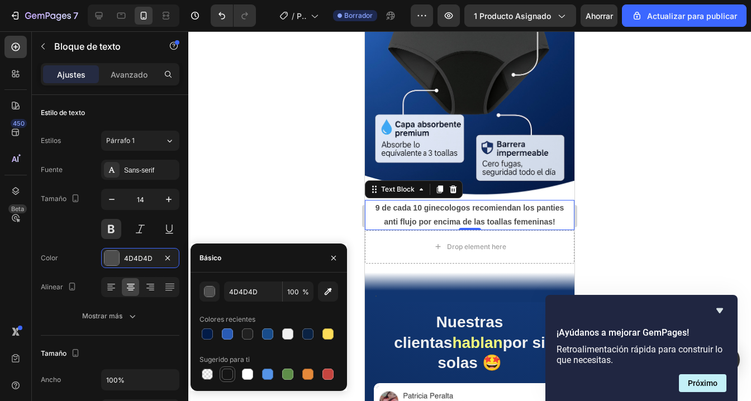
click at [227, 368] on div at bounding box center [227, 374] width 13 height 13
type input "151515"
click at [304, 172] on div at bounding box center [469, 216] width 562 height 370
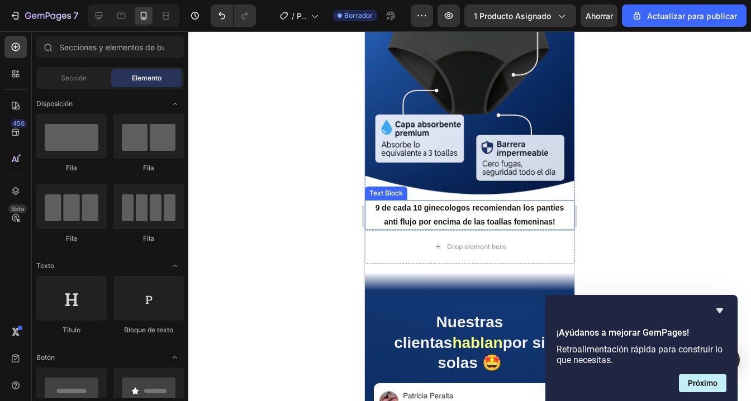
click at [408, 212] on p "9 de cada 10 ginecologos recomiendan los panties anti flujo por encima de las t…" at bounding box center [469, 215] width 189 height 28
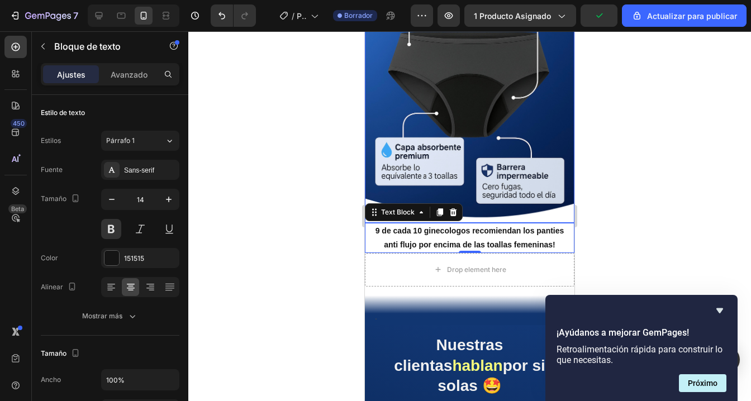
scroll to position [1042, 0]
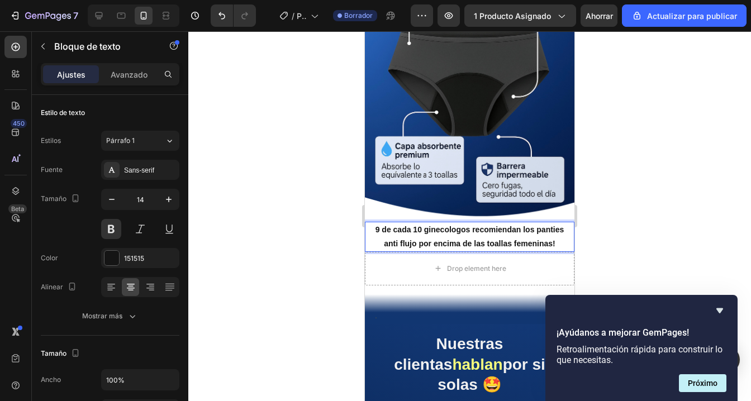
click at [539, 233] on p "9 de cada 10 ginecologos recomiendan los panties anti flujo por encima de las t…" at bounding box center [469, 237] width 189 height 28
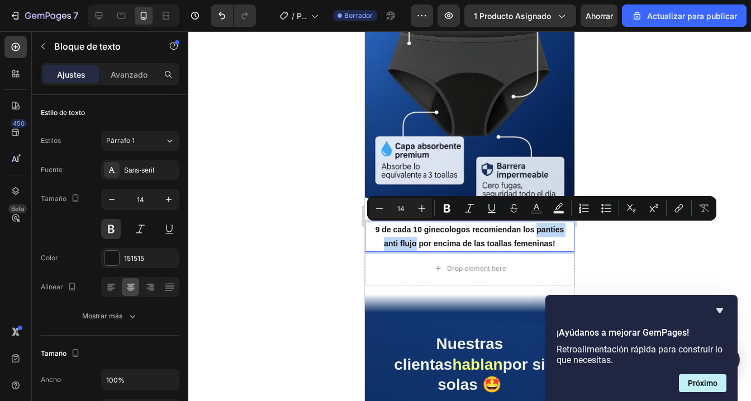
drag, startPoint x: 536, startPoint y: 231, endPoint x: 417, endPoint y: 253, distance: 120.5
click at [417, 253] on div "Image Image 9 de cada 10 ginecologos recomiendan los panties anti flujo por enc…" at bounding box center [469, 284] width 209 height 2544
click at [535, 230] on p "9 de cada 10 ginecologos recomiendan los panties anti flujo por encima de las t…" at bounding box center [469, 237] width 189 height 28
drag, startPoint x: 535, startPoint y: 229, endPoint x: 416, endPoint y: 245, distance: 120.1
click at [416, 245] on p "9 de cada 10 ginecologos recomiendan los panties anti flujo por encima de las t…" at bounding box center [469, 237] width 189 height 28
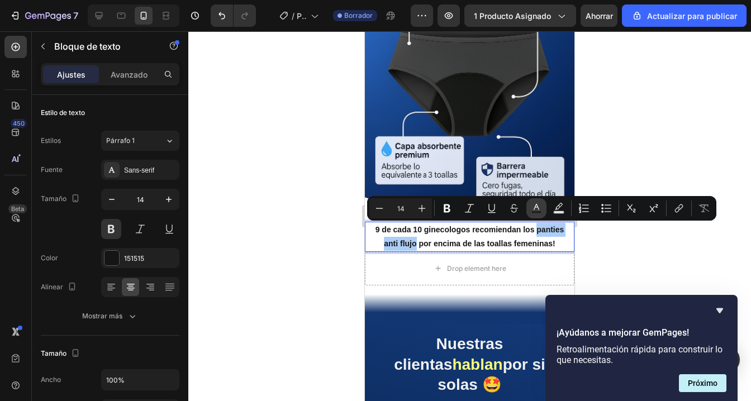
click at [533, 209] on icon "Editor contextual toolbar" at bounding box center [536, 207] width 6 height 6
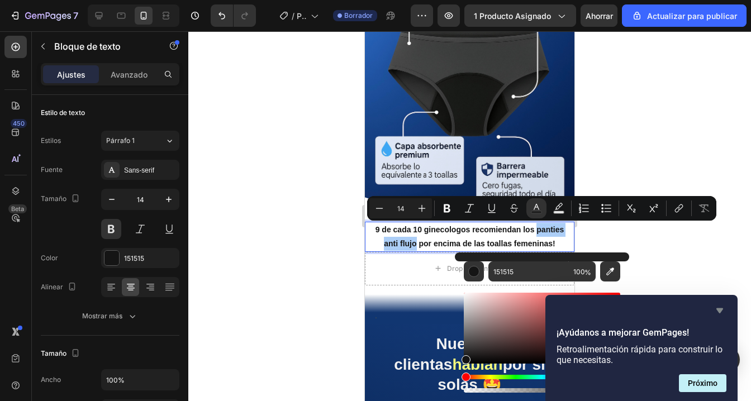
click at [717, 309] on icon "Ocultar encuesta" at bounding box center [719, 310] width 7 height 5
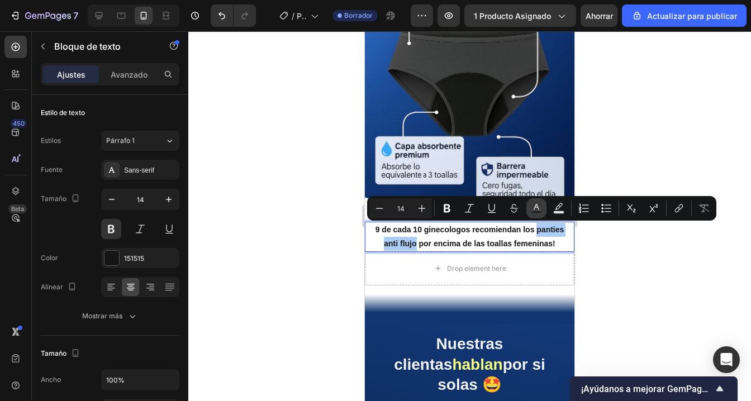
click at [533, 210] on icon "Editor contextual toolbar" at bounding box center [536, 208] width 11 height 11
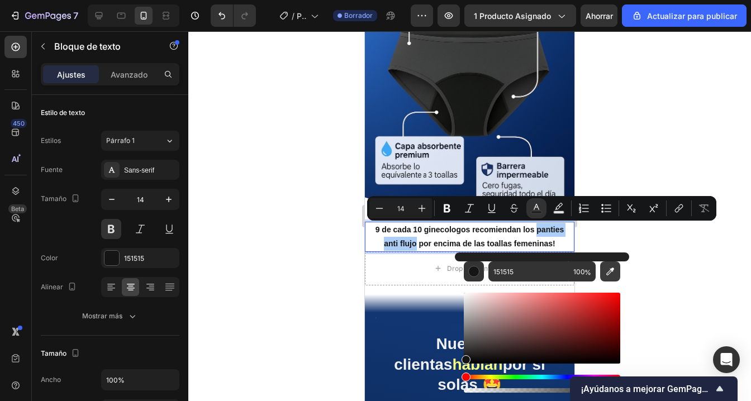
click at [611, 277] on icon "Editor contextual toolbar" at bounding box center [609, 271] width 11 height 11
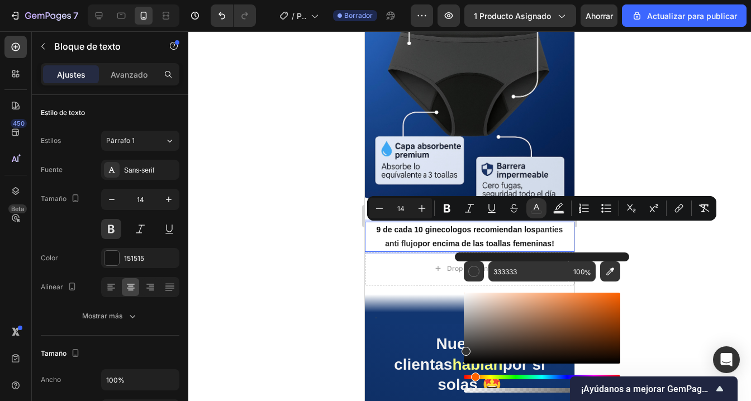
drag, startPoint x: 467, startPoint y: 378, endPoint x: 476, endPoint y: 378, distance: 8.9
click at [476, 378] on div "Matiz" at bounding box center [475, 377] width 9 height 9
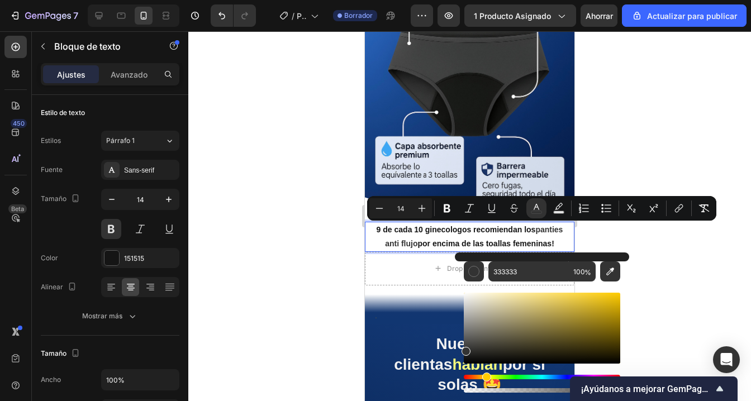
drag, startPoint x: 476, startPoint y: 378, endPoint x: 484, endPoint y: 378, distance: 8.4
click at [484, 378] on div "Matiz" at bounding box center [486, 377] width 9 height 9
type input "FFD632"
drag, startPoint x: 465, startPoint y: 352, endPoint x: 589, endPoint y: 291, distance: 138.9
click at [589, 291] on div "Editor contextual toolbar" at bounding box center [591, 294] width 9 height 9
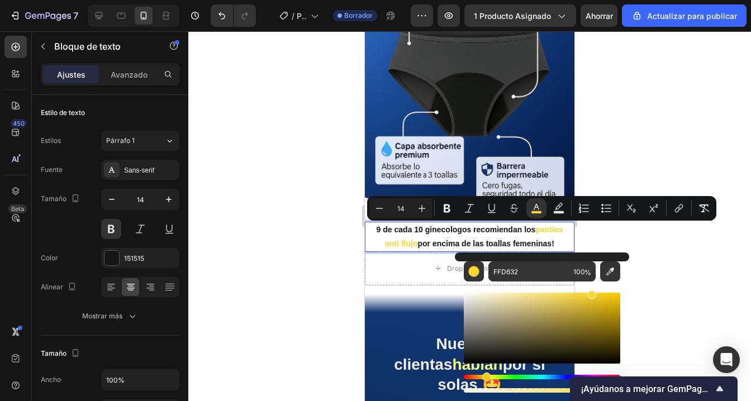
click at [640, 282] on div at bounding box center [469, 216] width 562 height 370
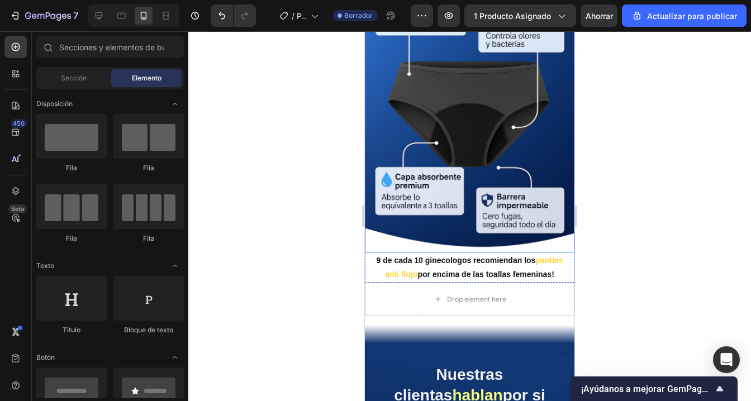
scroll to position [1014, 0]
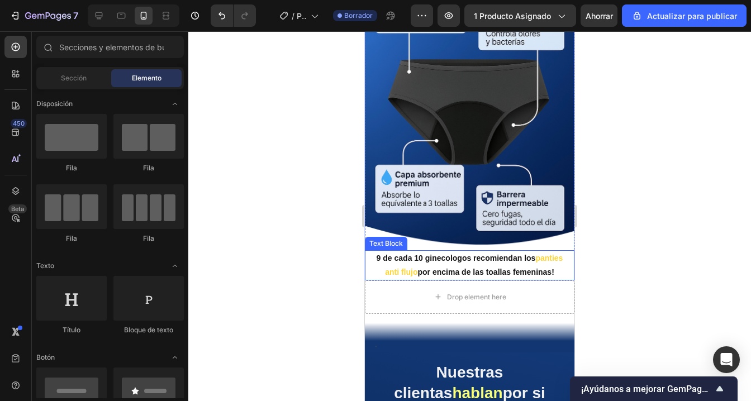
click at [436, 263] on p "9 de cada 10 ginecologos recomiendan los panties anti flujo por encima de las t…" at bounding box center [469, 265] width 189 height 28
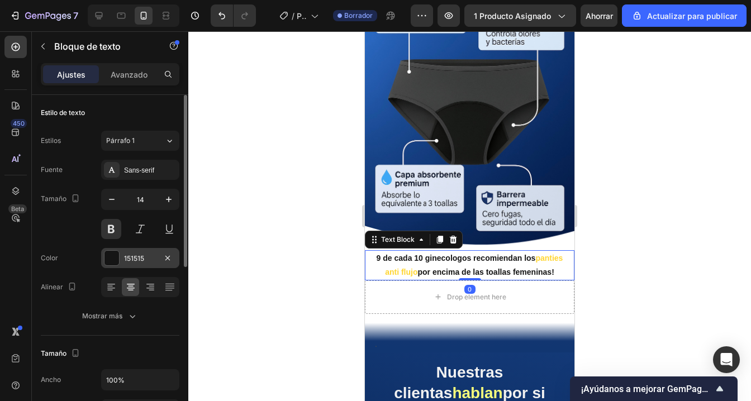
click at [113, 264] on div at bounding box center [111, 258] width 15 height 15
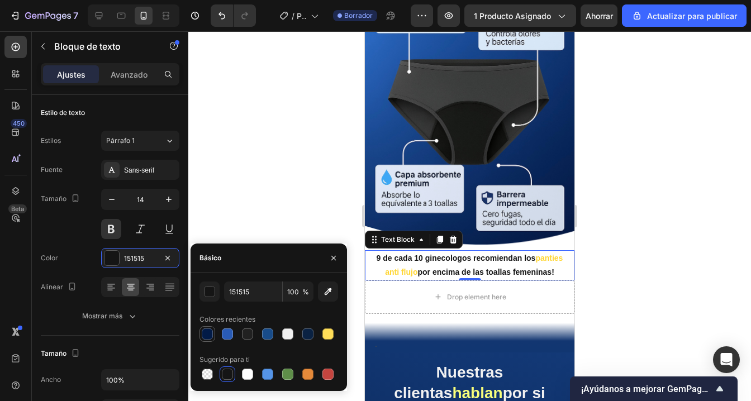
click at [203, 333] on div at bounding box center [207, 333] width 11 height 11
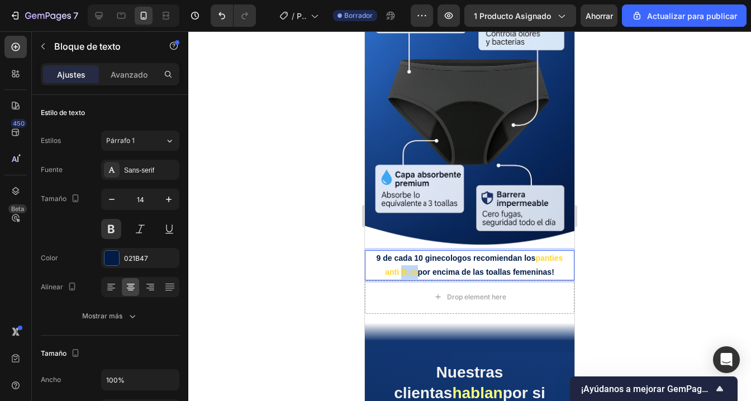
click at [406, 273] on span "panties anti flujo" at bounding box center [474, 265] width 178 height 23
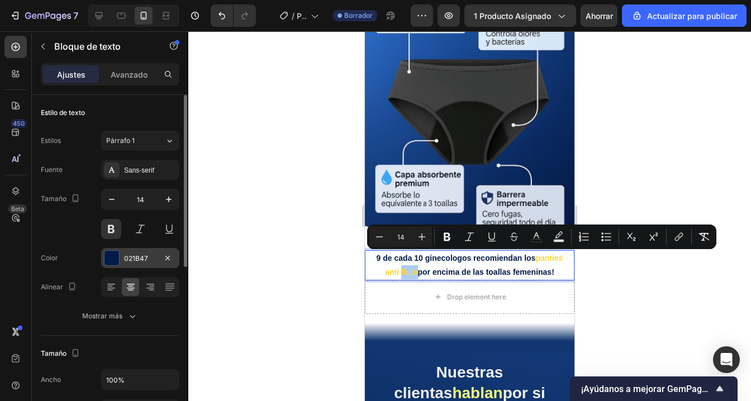
click at [109, 255] on div at bounding box center [111, 258] width 15 height 15
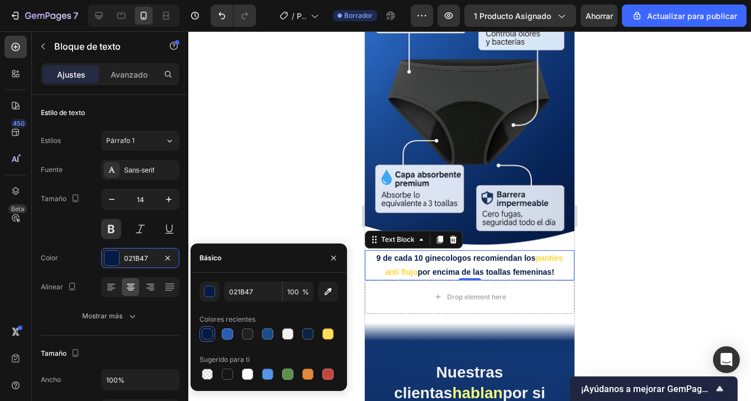
click at [203, 335] on div at bounding box center [207, 333] width 11 height 11
click at [213, 336] on div at bounding box center [207, 333] width 13 height 13
click at [270, 337] on div at bounding box center [267, 333] width 11 height 11
type input "184C8A"
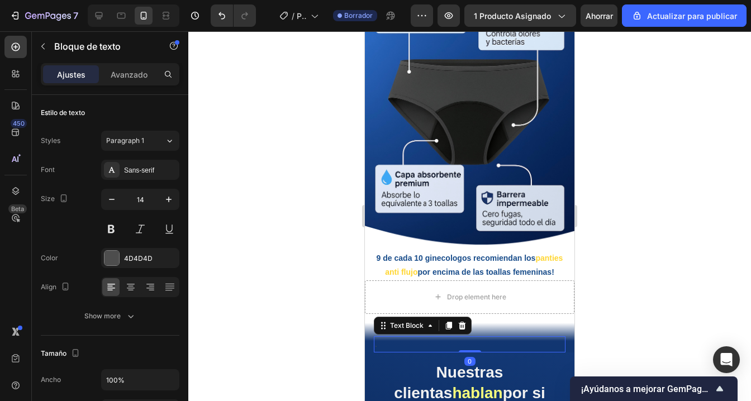
click at [530, 351] on p "." at bounding box center [469, 344] width 189 height 14
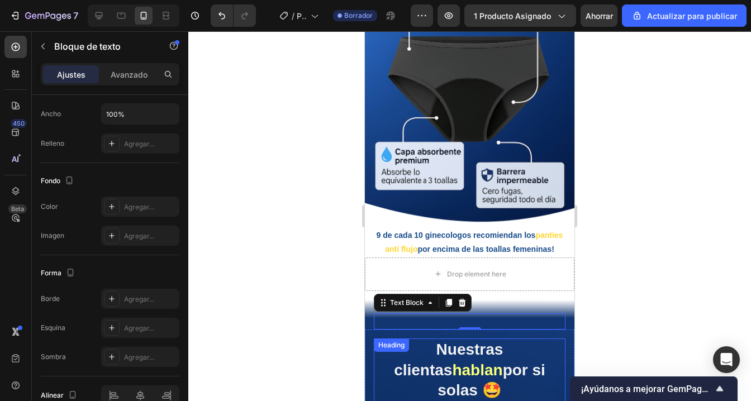
scroll to position [1032, 0]
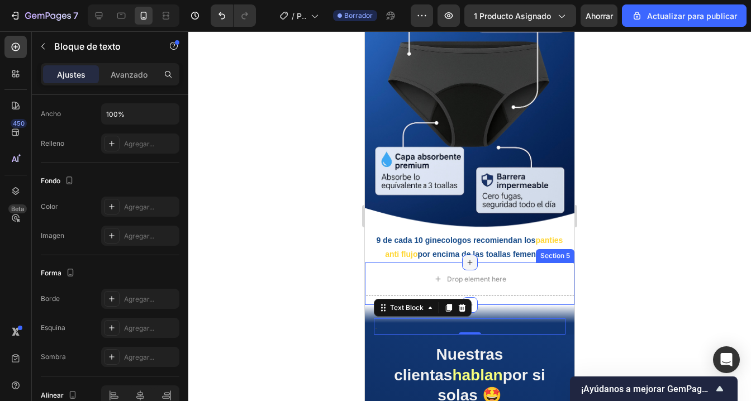
click at [474, 258] on div at bounding box center [470, 263] width 16 height 16
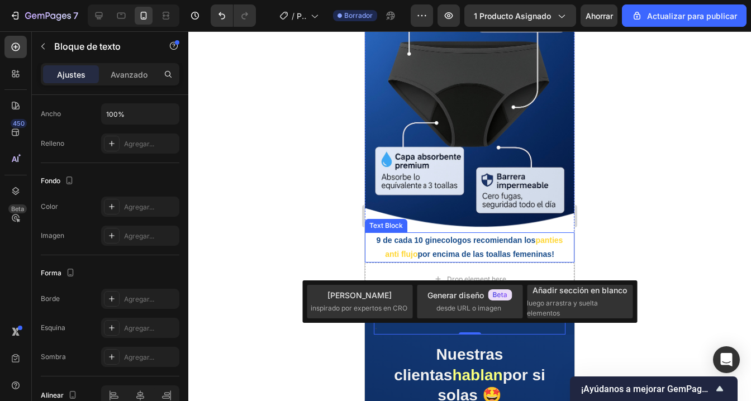
click at [523, 256] on p "9 de cada 10 ginecologos recomiendan los panties anti flujo por encima de las t…" at bounding box center [469, 247] width 189 height 28
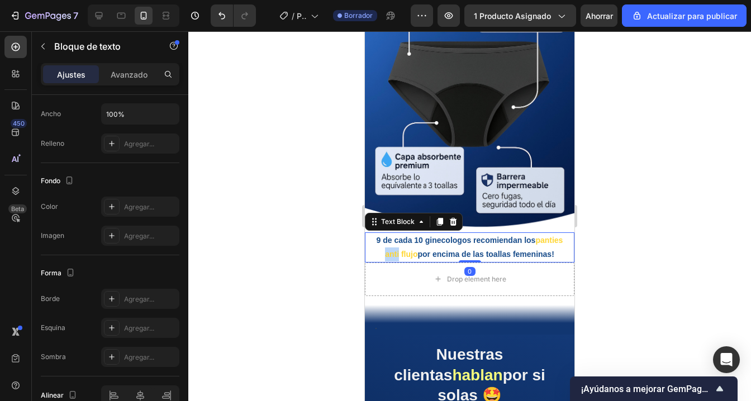
click at [396, 255] on span "panties anti flujo" at bounding box center [474, 247] width 178 height 23
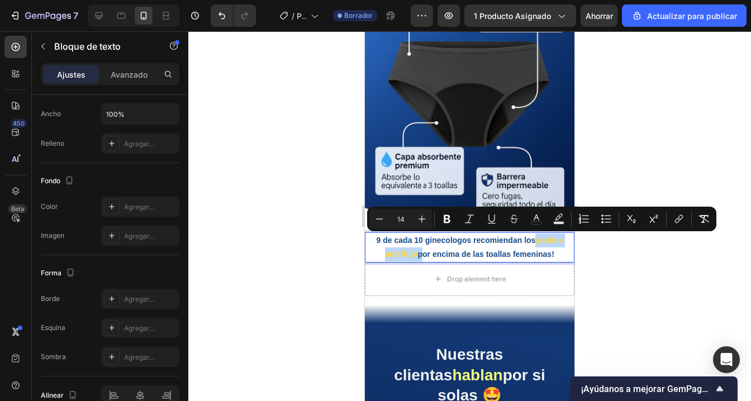
drag, startPoint x: 418, startPoint y: 255, endPoint x: 535, endPoint y: 245, distance: 117.2
click at [535, 245] on p "9 de cada 10 ginecologos recomiendan los panties anti flujo por encima de las t…" at bounding box center [469, 247] width 189 height 28
click at [536, 221] on icon "Editor contextual toolbar" at bounding box center [536, 218] width 11 height 11
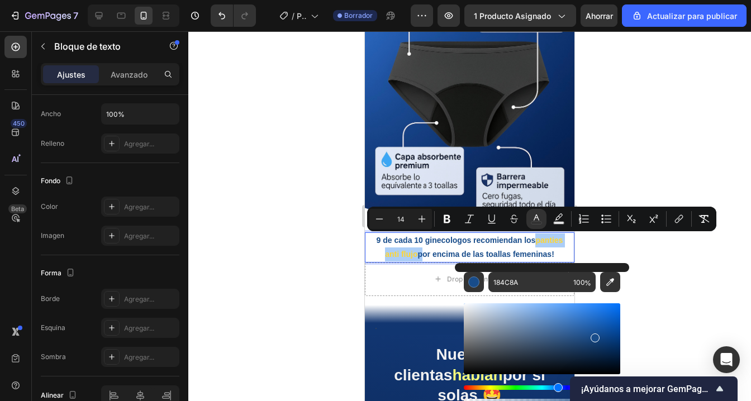
click at [629, 244] on div at bounding box center [469, 216] width 562 height 370
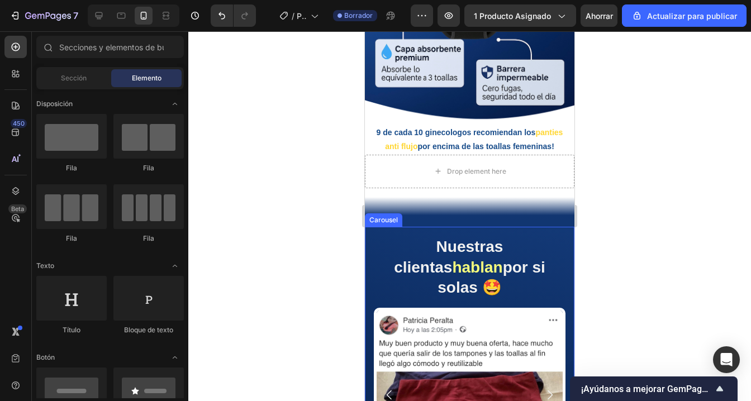
scroll to position [1141, 0]
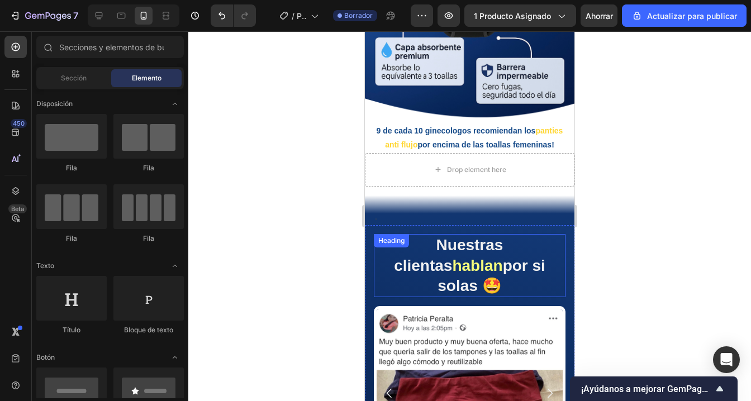
click at [502, 257] on span "hablan" at bounding box center [477, 265] width 50 height 17
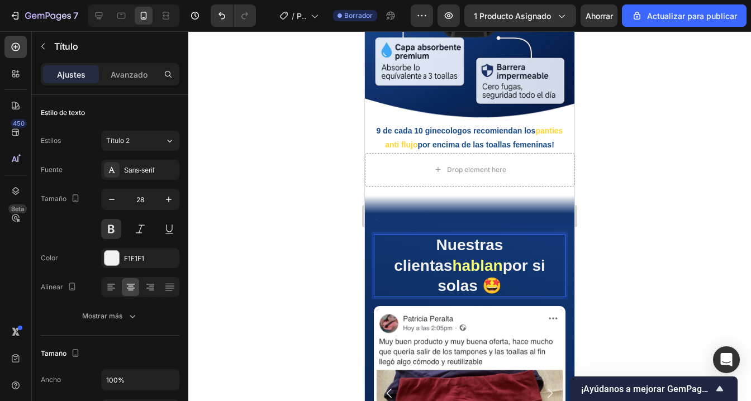
click at [502, 257] on span "hablan" at bounding box center [477, 265] width 50 height 17
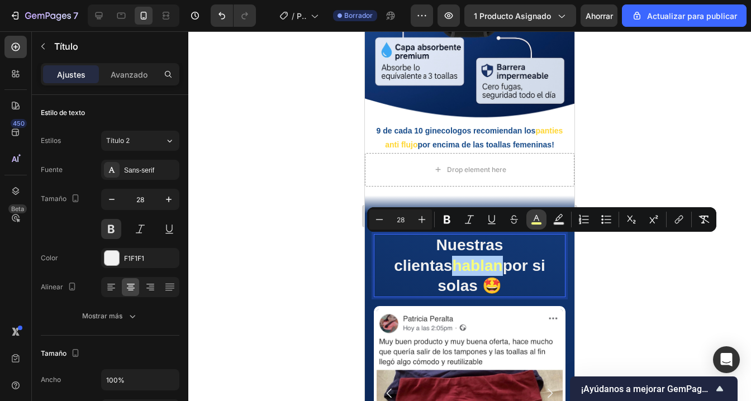
click at [538, 216] on icon "Editor contextual toolbar" at bounding box center [536, 219] width 11 height 11
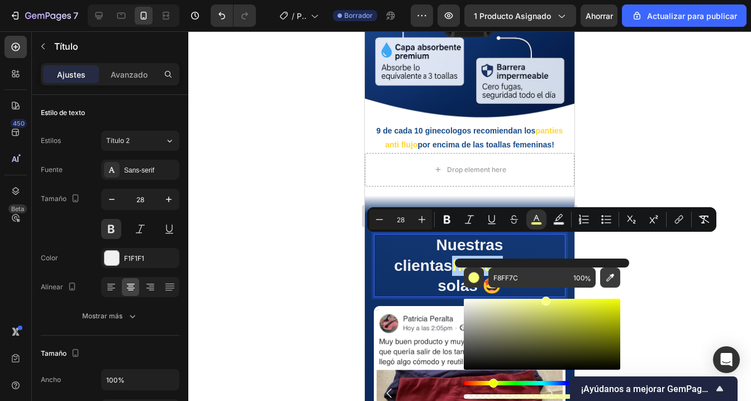
click at [607, 275] on icon "Barra de herramientas contextual del editor" at bounding box center [609, 277] width 11 height 11
type input "FFFFFF"
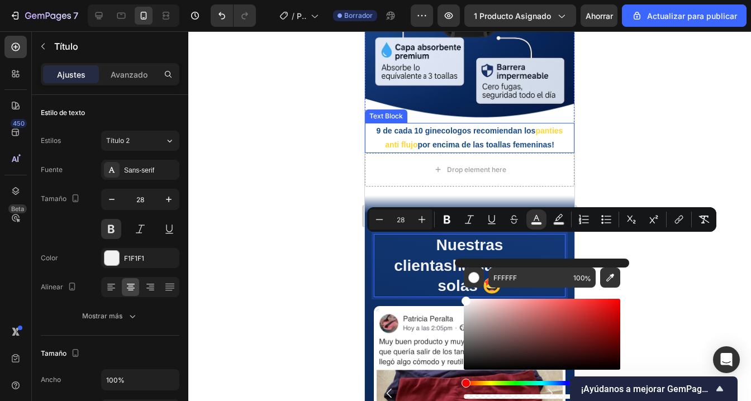
click at [541, 132] on span "panties anti flujo" at bounding box center [474, 137] width 178 height 23
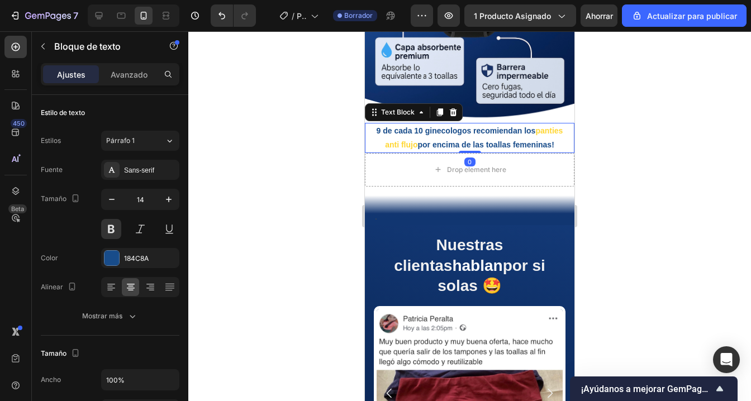
click at [541, 132] on span "panties anti flujo" at bounding box center [474, 137] width 178 height 23
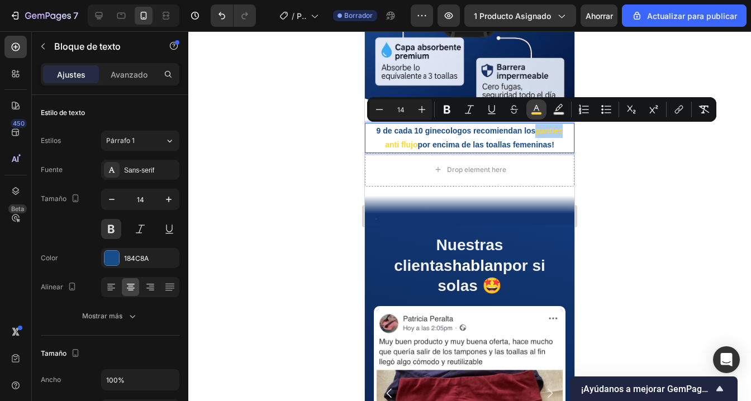
click at [536, 115] on rect "Editor contextual toolbar" at bounding box center [536, 113] width 11 height 3
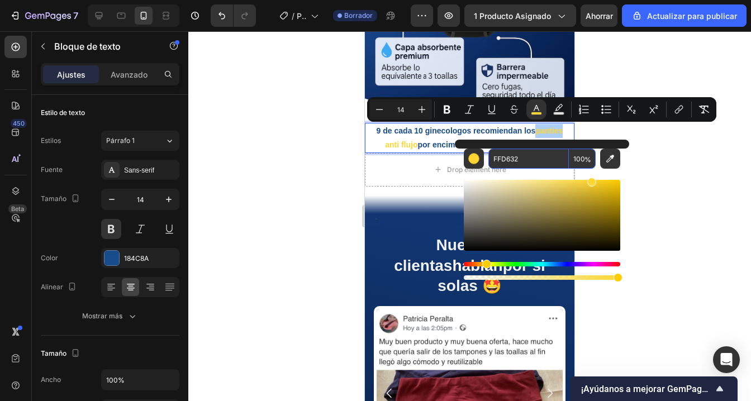
click at [499, 159] on input "FFD632" at bounding box center [528, 159] width 80 height 20
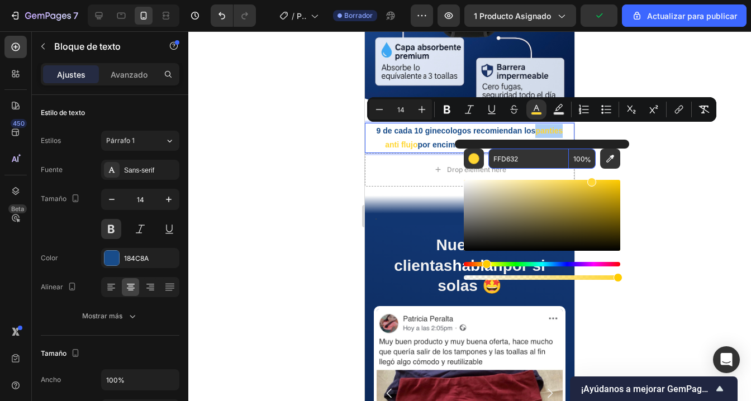
click at [694, 183] on div at bounding box center [469, 216] width 562 height 370
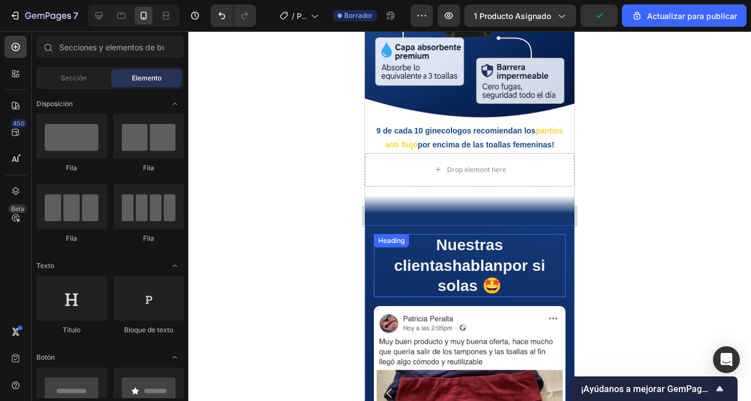
click at [502, 257] on span "hablan" at bounding box center [477, 265] width 50 height 17
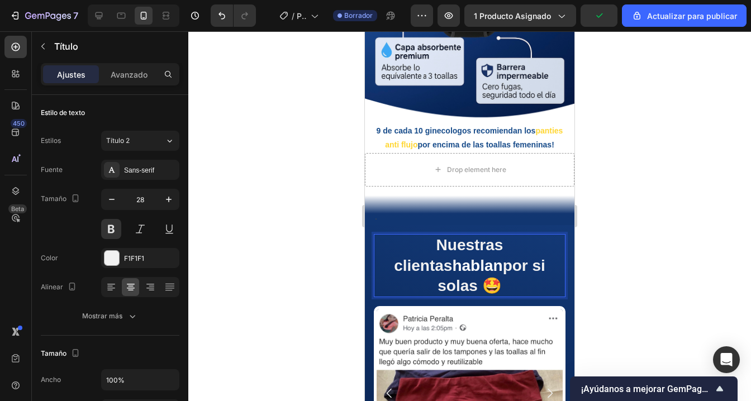
click at [502, 257] on span "hablan" at bounding box center [477, 265] width 50 height 17
click at [454, 242] on p "Nuestras clientas hablan por si solas 🤩" at bounding box center [469, 265] width 189 height 61
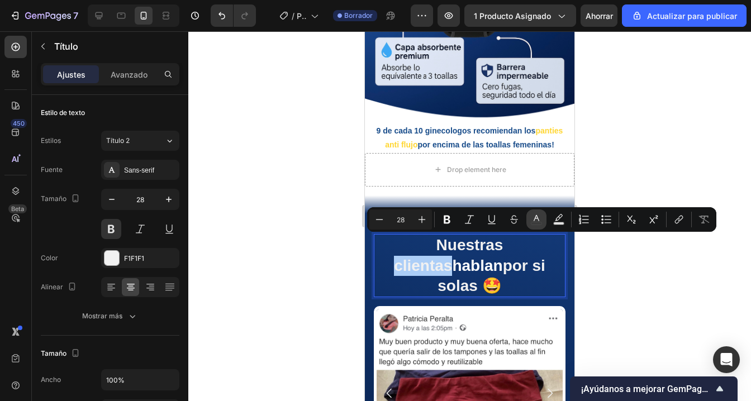
click at [532, 227] on button "color" at bounding box center [536, 219] width 20 height 20
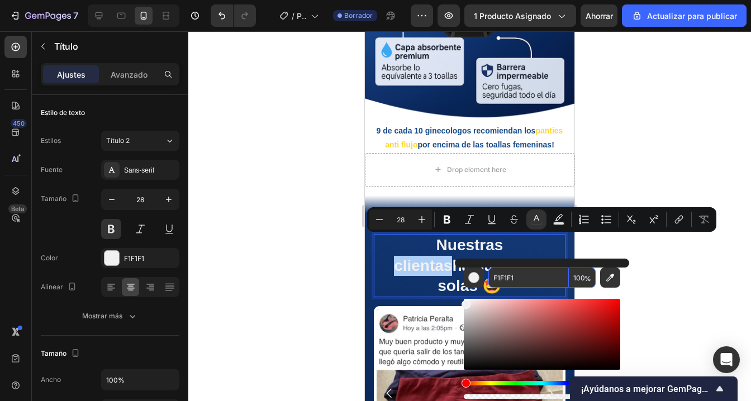
click at [509, 279] on input "F1F1F1" at bounding box center [528, 278] width 80 height 20
paste input "FD632"
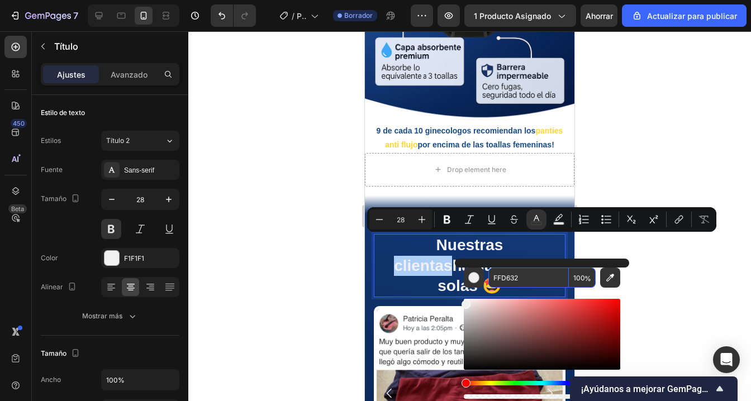
type input "FFD632"
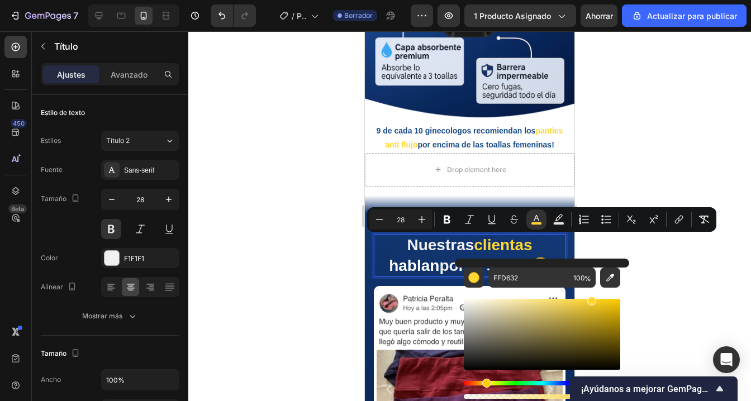
click at [655, 259] on div at bounding box center [469, 216] width 562 height 370
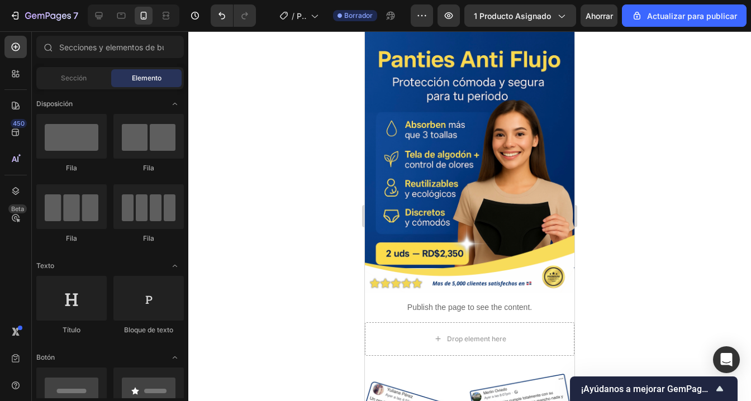
scroll to position [0, 0]
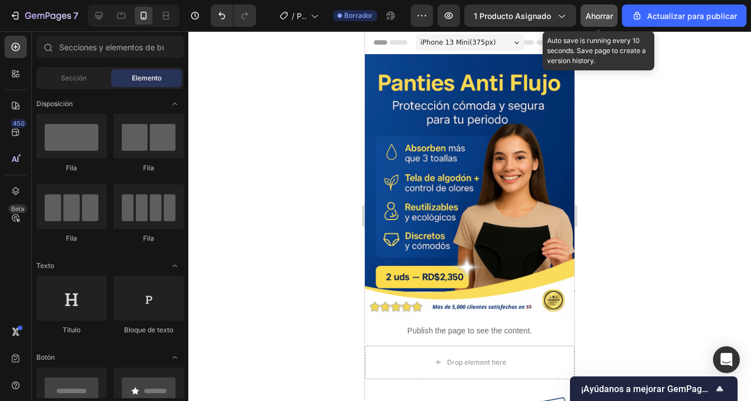
click at [605, 13] on font "Ahorrar" at bounding box center [598, 15] width 27 height 9
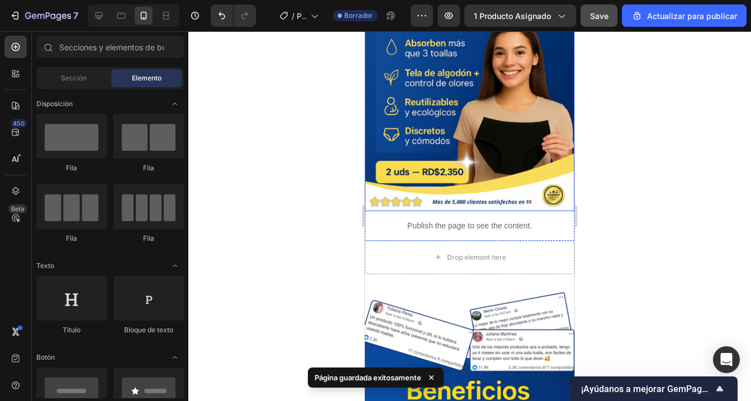
scroll to position [125, 0]
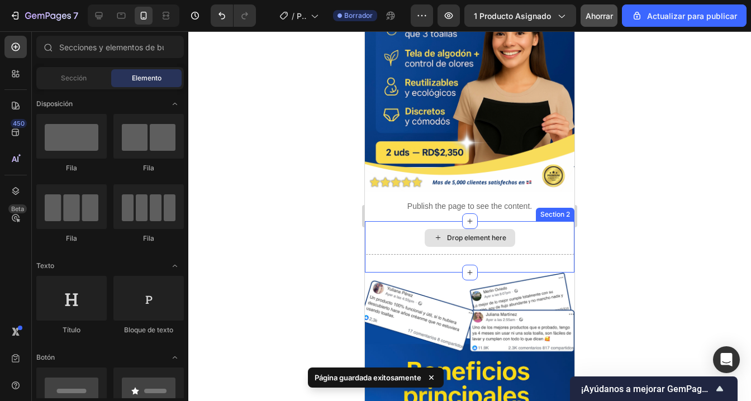
click at [422, 231] on div "Drop element here" at bounding box center [469, 238] width 209 height 34
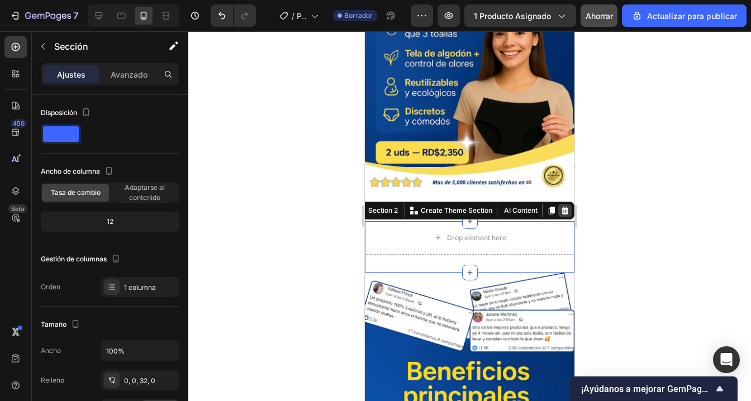
click at [567, 208] on icon at bounding box center [564, 211] width 7 height 8
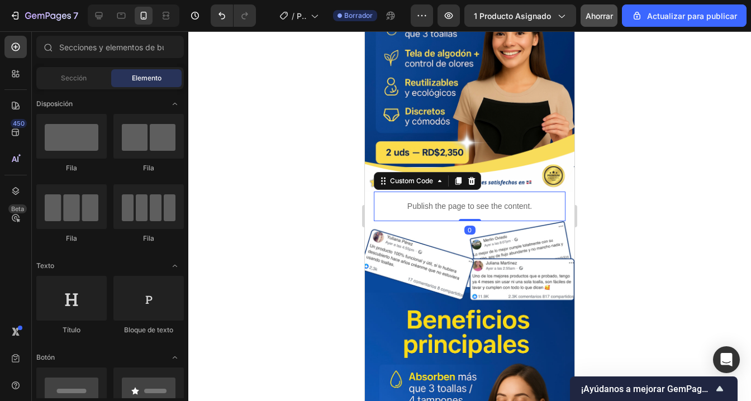
click at [439, 203] on p "Publish the page to see the content." at bounding box center [470, 207] width 192 height 12
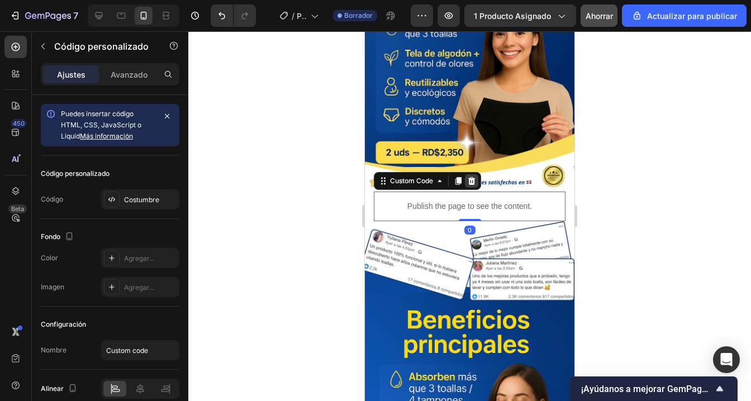
click at [469, 183] on icon at bounding box center [471, 181] width 9 height 9
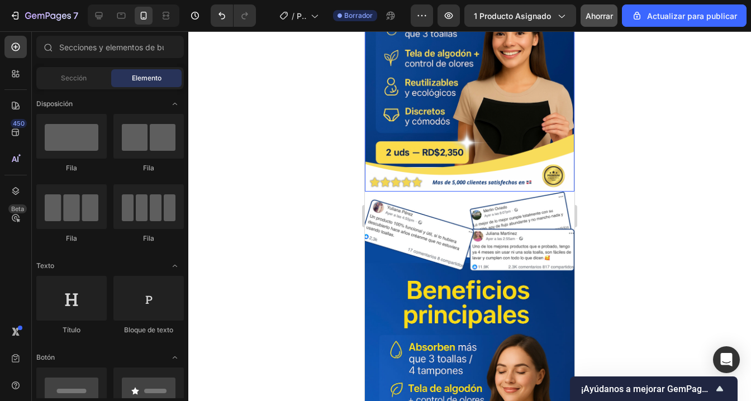
click at [416, 189] on img at bounding box center [469, 61] width 209 height 262
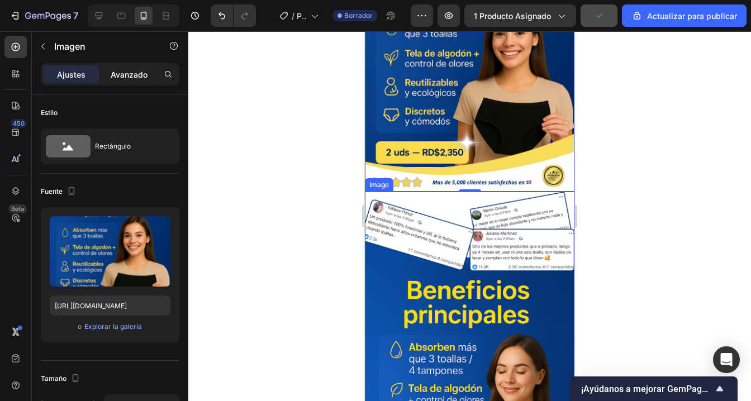
click at [122, 66] on div "Avanzado" at bounding box center [129, 74] width 56 height 18
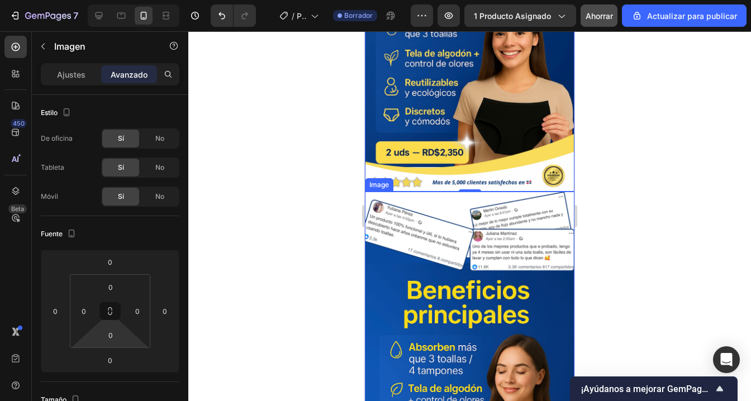
click at [114, 0] on html "7 / Página del producto - [DATE] 21:35:45 Borrador Avance 1 producto asignado A…" at bounding box center [375, 0] width 751 height 0
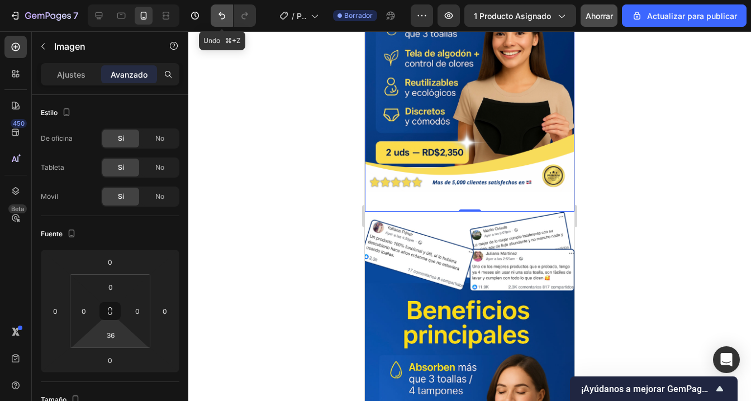
click at [225, 16] on icon "Deshacer/Rehacer" at bounding box center [221, 15] width 11 height 11
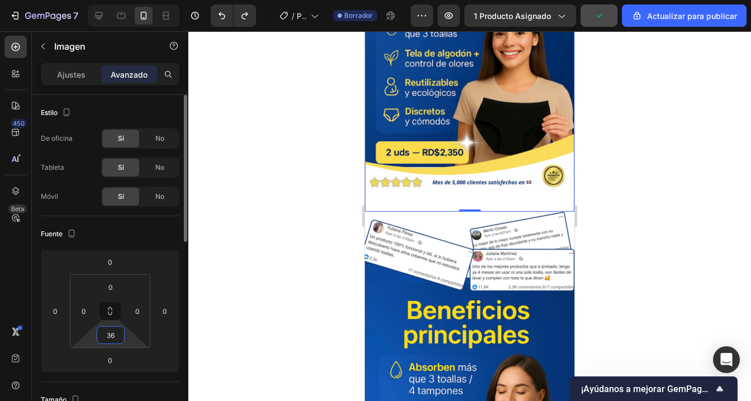
click at [113, 341] on input "36" at bounding box center [110, 335] width 22 height 17
type input "0"
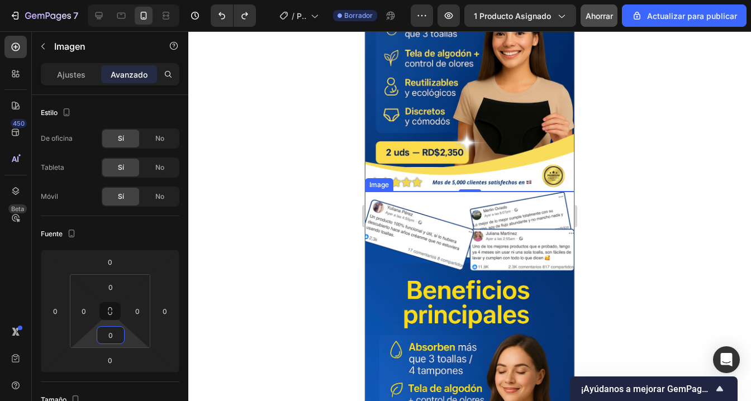
click at [440, 226] on img at bounding box center [469, 378] width 209 height 373
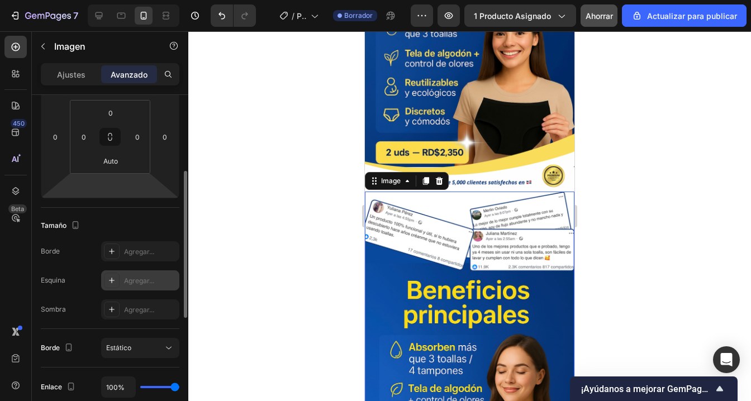
scroll to position [131, 0]
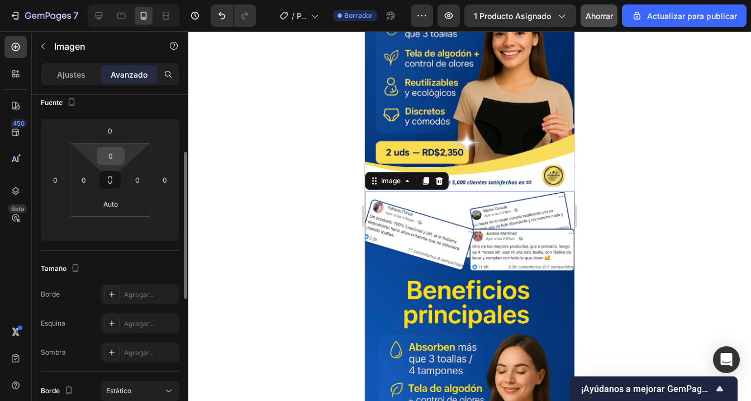
click at [110, 161] on input "0" at bounding box center [110, 155] width 22 height 17
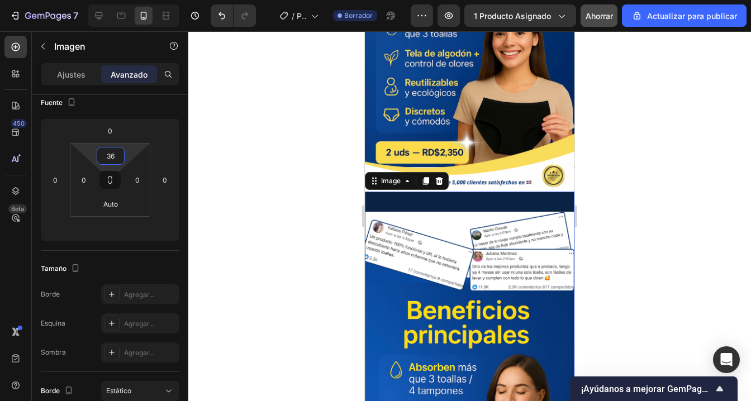
type input "36"
click at [420, 201] on div "Image 0" at bounding box center [469, 388] width 209 height 393
click at [406, 202] on div "Image 0" at bounding box center [469, 388] width 209 height 393
click at [69, 77] on font "Ajustes" at bounding box center [71, 74] width 28 height 9
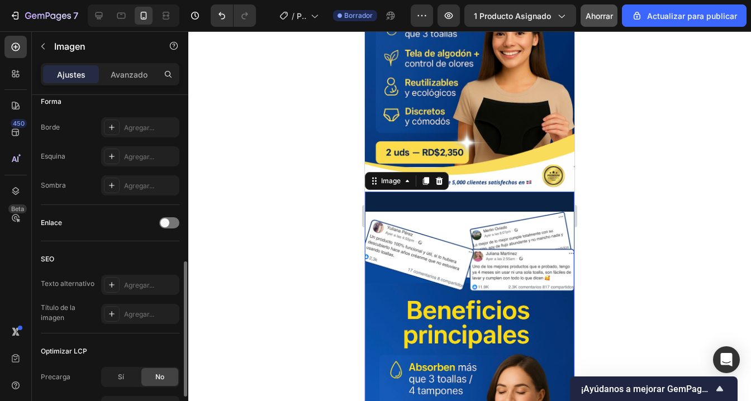
scroll to position [392, 0]
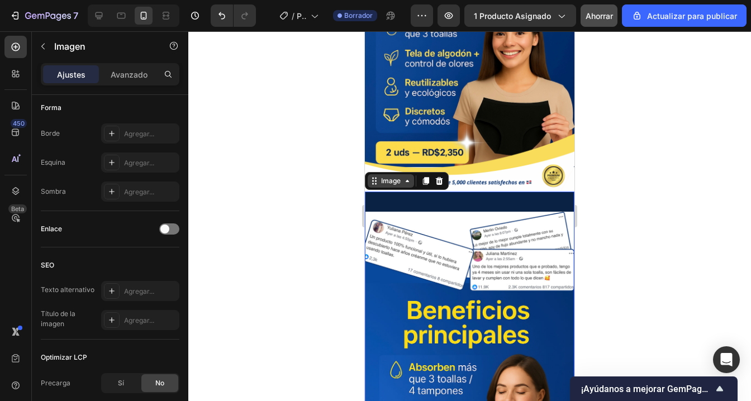
click at [389, 179] on div "Image" at bounding box center [391, 181] width 24 height 10
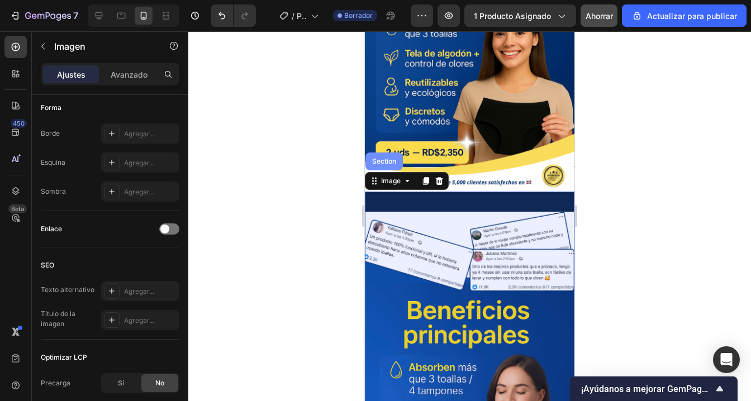
click at [385, 164] on div "Section" at bounding box center [384, 161] width 28 height 7
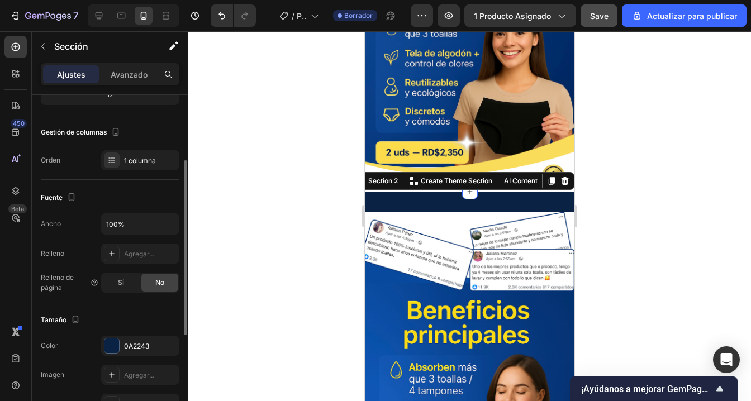
scroll to position [160, 0]
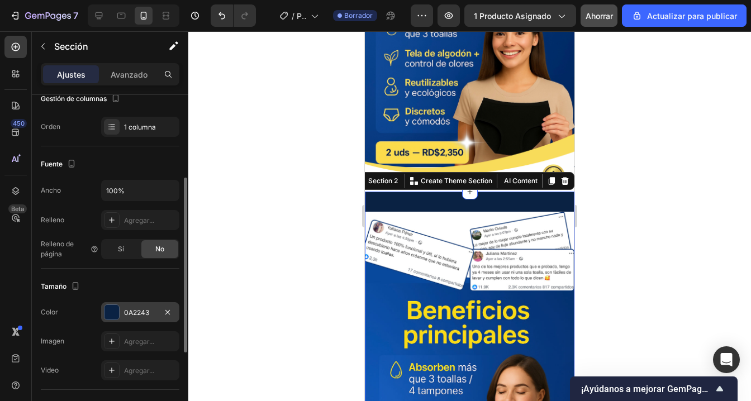
click at [118, 314] on div at bounding box center [111, 312] width 15 height 15
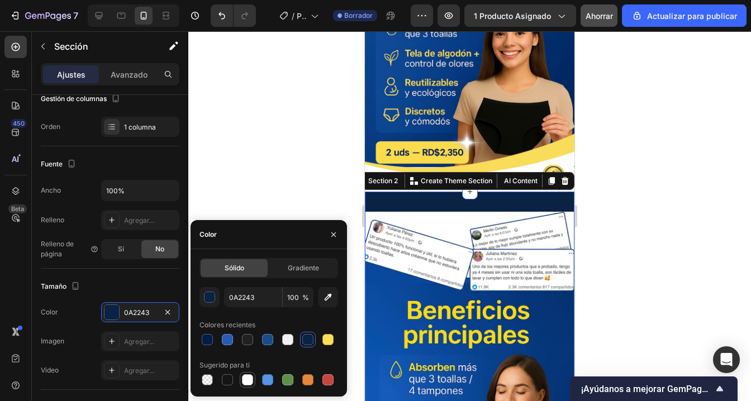
click at [251, 376] on div at bounding box center [247, 379] width 11 height 11
type input "FFFFFF"
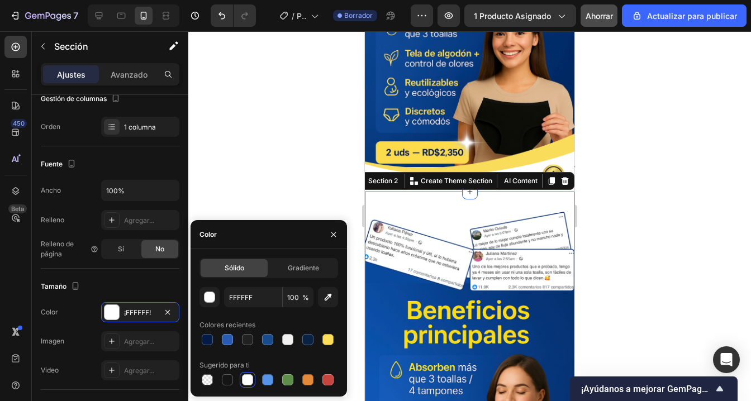
click at [594, 252] on div at bounding box center [469, 216] width 562 height 370
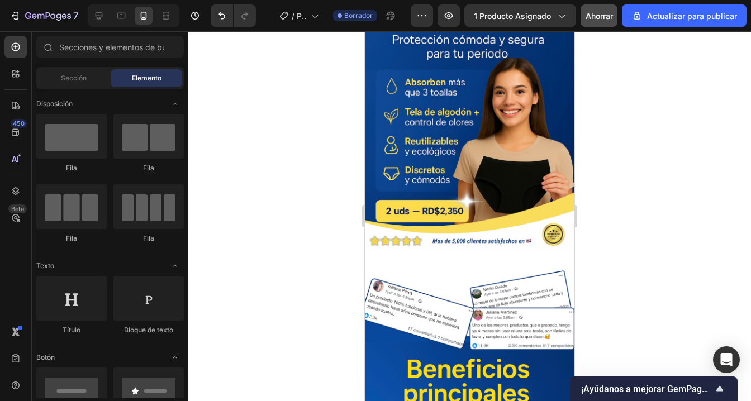
scroll to position [63, 0]
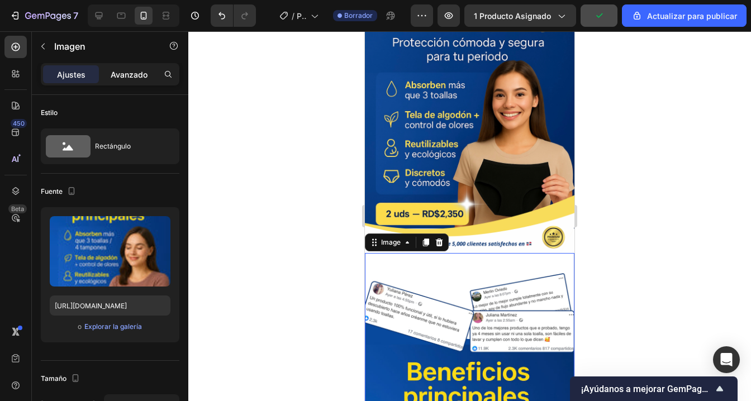
click at [112, 75] on font "Avanzado" at bounding box center [129, 74] width 37 height 9
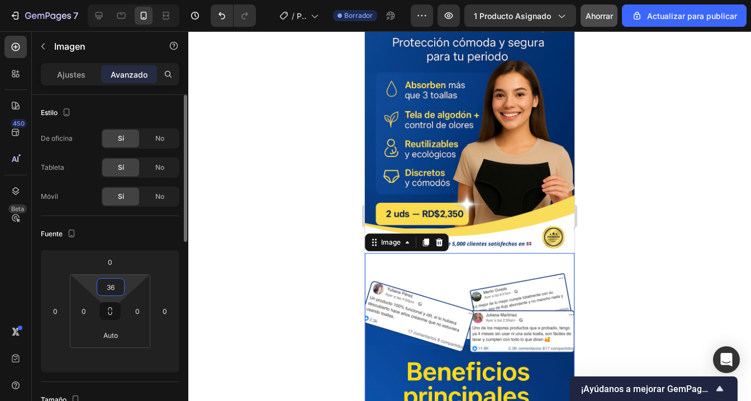
click at [111, 283] on input "36" at bounding box center [110, 287] width 22 height 17
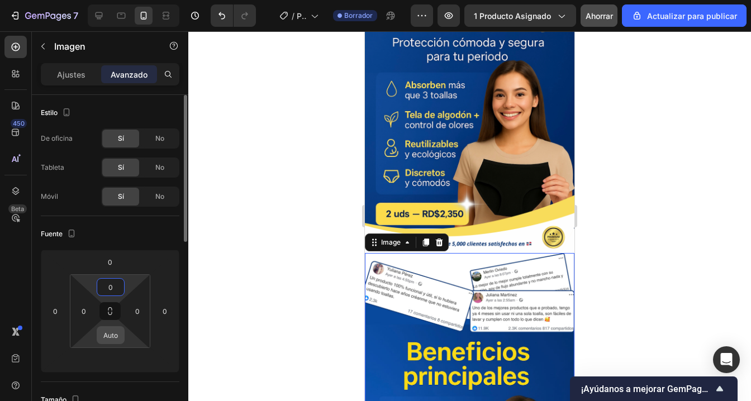
type input "0"
click at [114, 339] on input "Auto" at bounding box center [110, 335] width 22 height 17
type input "0"
click at [212, 317] on div at bounding box center [469, 216] width 562 height 370
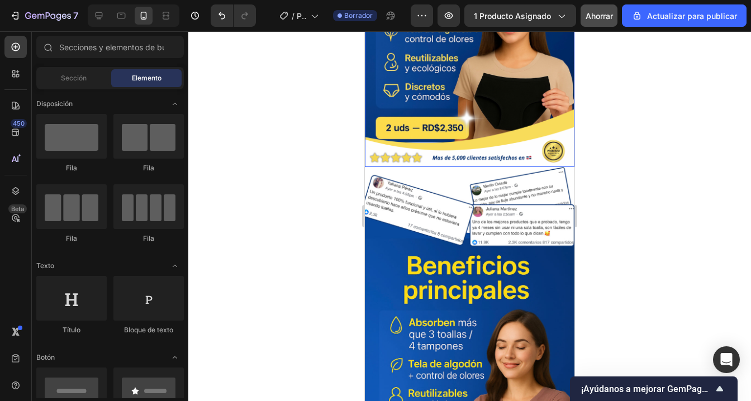
scroll to position [151, 0]
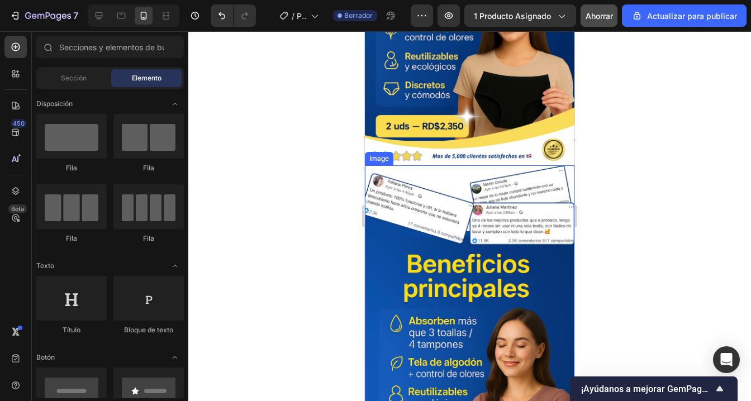
click at [450, 170] on img at bounding box center [469, 351] width 209 height 373
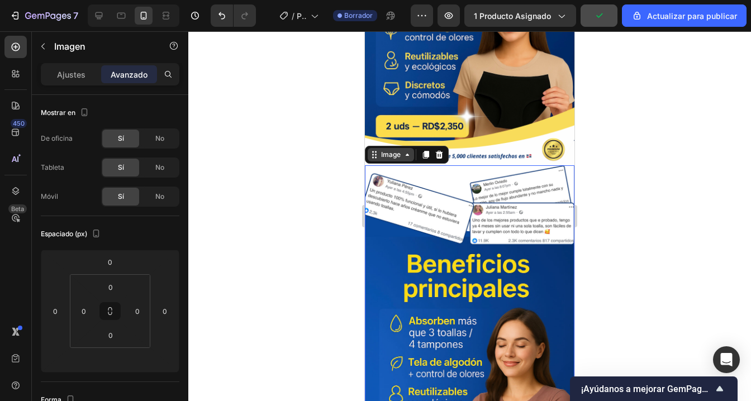
click at [387, 159] on div "Image" at bounding box center [391, 155] width 24 height 10
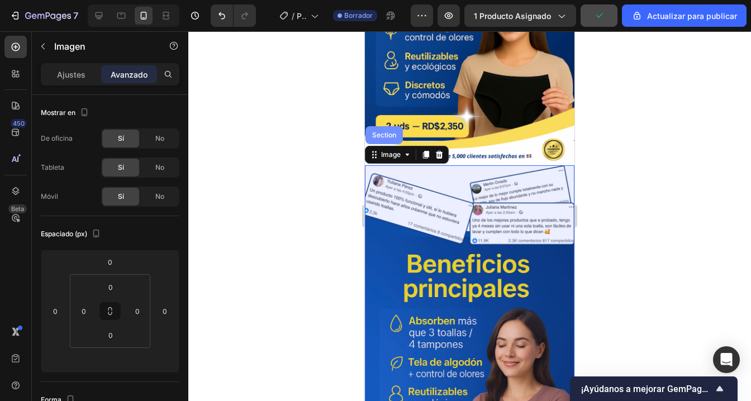
click at [385, 134] on div "Section" at bounding box center [384, 135] width 28 height 7
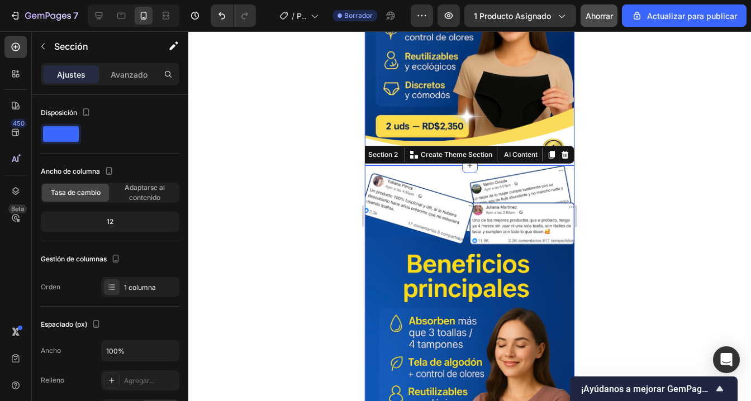
click at [416, 113] on img at bounding box center [469, 34] width 209 height 262
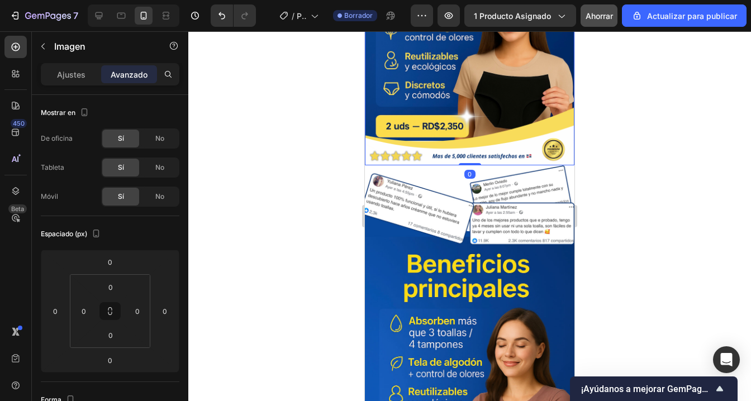
click at [390, 134] on img at bounding box center [469, 34] width 209 height 262
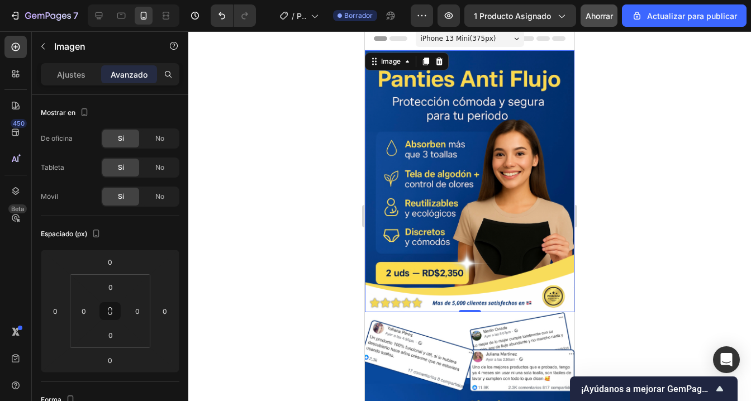
scroll to position [0, 0]
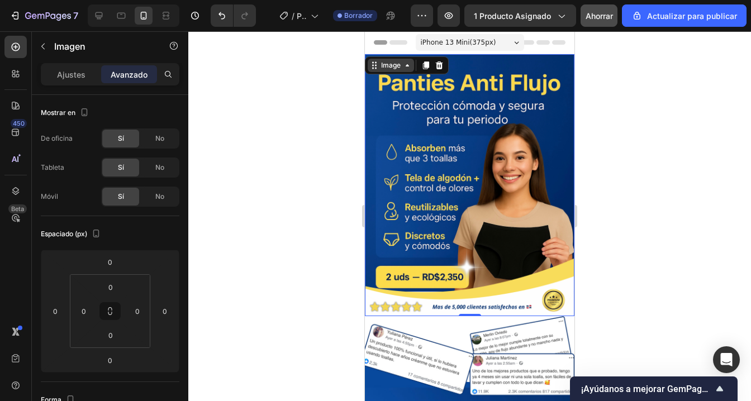
click at [385, 68] on div "Image" at bounding box center [391, 65] width 24 height 10
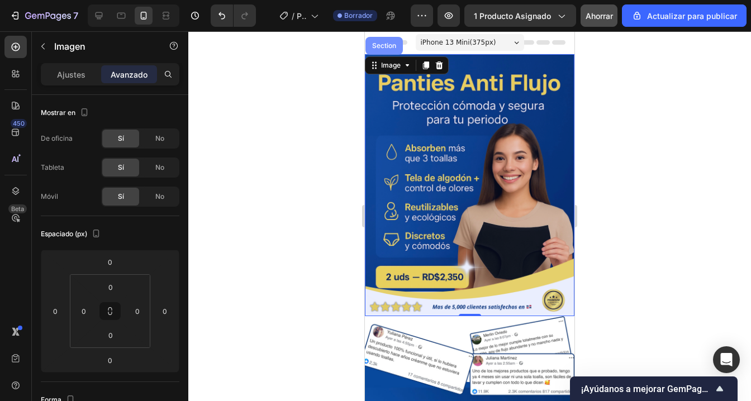
click at [381, 42] on div "Section" at bounding box center [384, 45] width 28 height 7
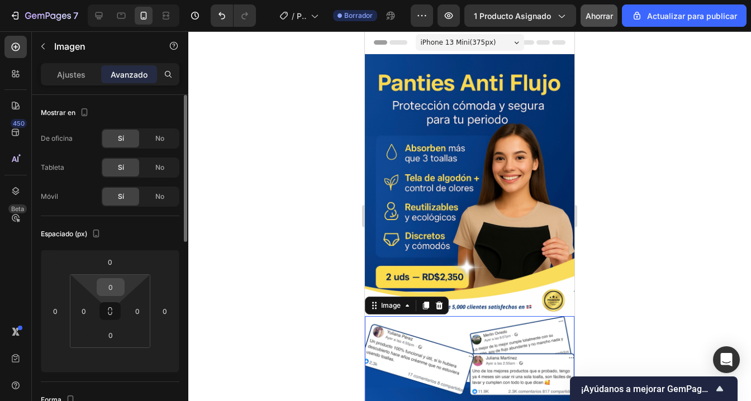
click at [123, 285] on div "0" at bounding box center [111, 287] width 28 height 18
click at [122, 286] on div "0" at bounding box center [111, 287] width 28 height 18
click at [121, 287] on input "0" at bounding box center [110, 287] width 22 height 17
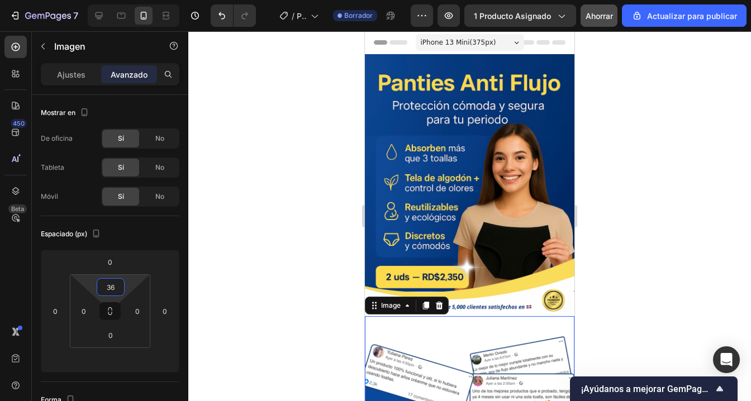
type input "36"
click at [602, 276] on div at bounding box center [469, 216] width 562 height 370
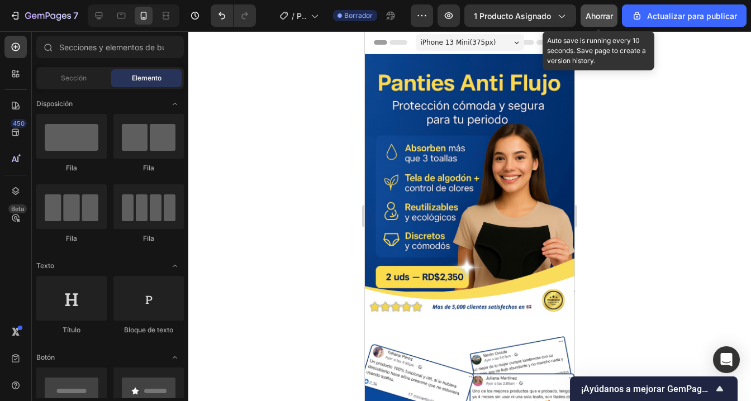
click at [608, 16] on font "Ahorrar" at bounding box center [598, 15] width 27 height 9
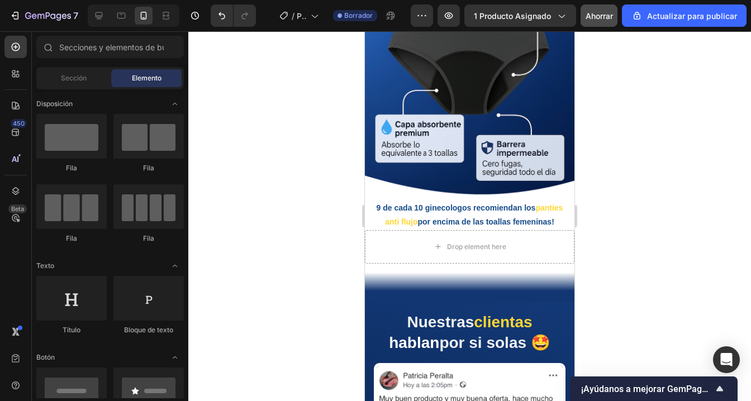
scroll to position [994, 0]
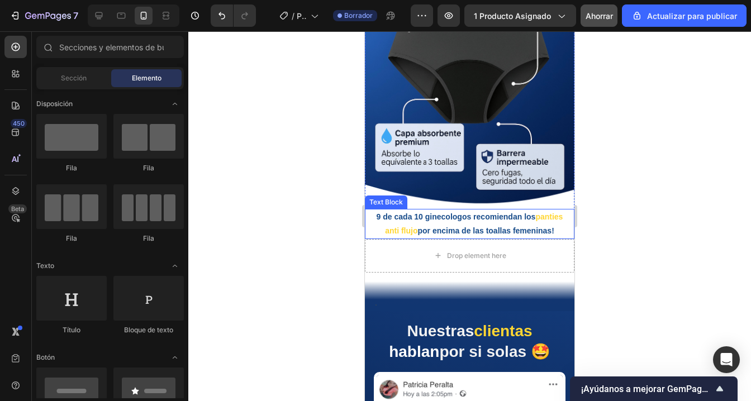
click at [427, 224] on p "9 de cada 10 ginecologos recomiendan los panties anti flujo por encima de las t…" at bounding box center [469, 224] width 189 height 28
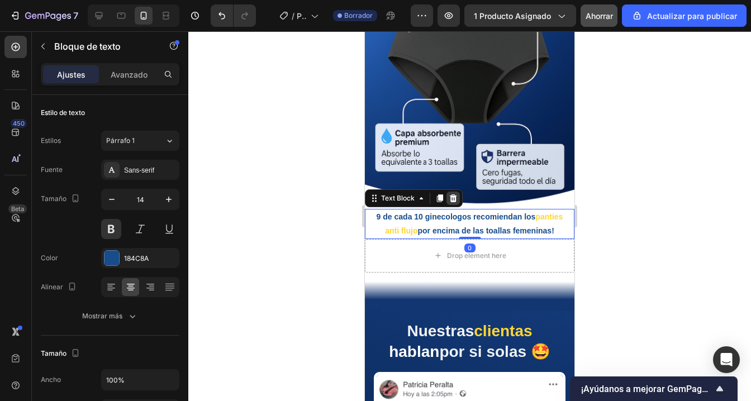
click at [454, 204] on div at bounding box center [452, 198] width 13 height 13
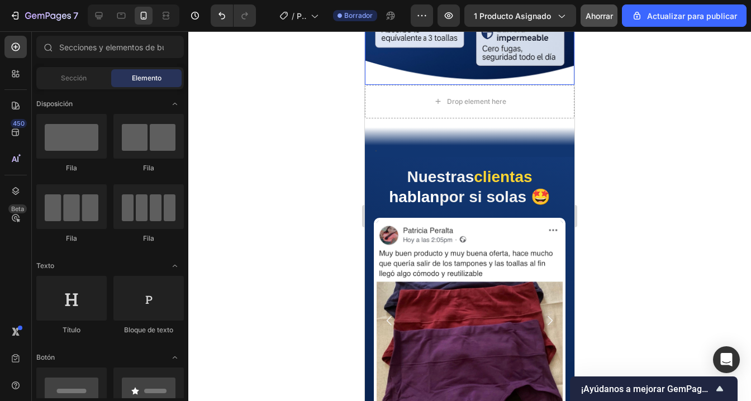
scroll to position [1133, 0]
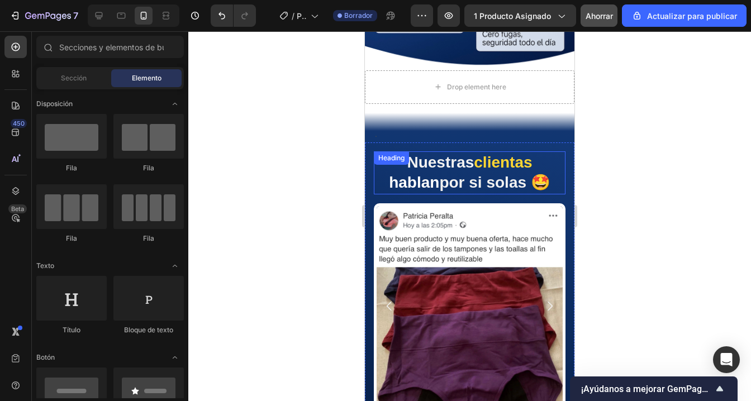
click at [474, 165] on span "clientas" at bounding box center [503, 162] width 58 height 17
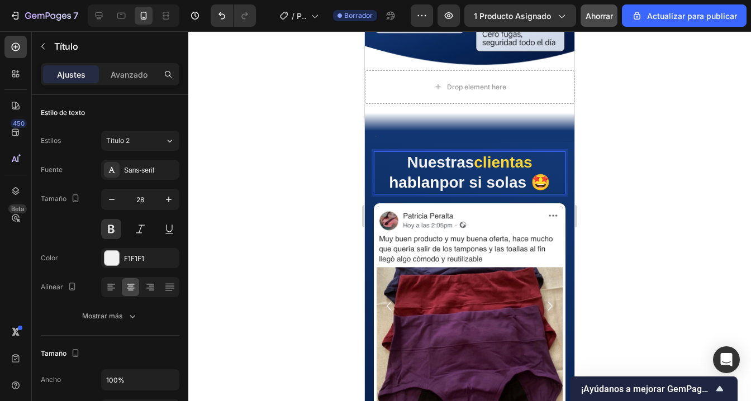
click at [474, 165] on span "clientas" at bounding box center [503, 162] width 58 height 17
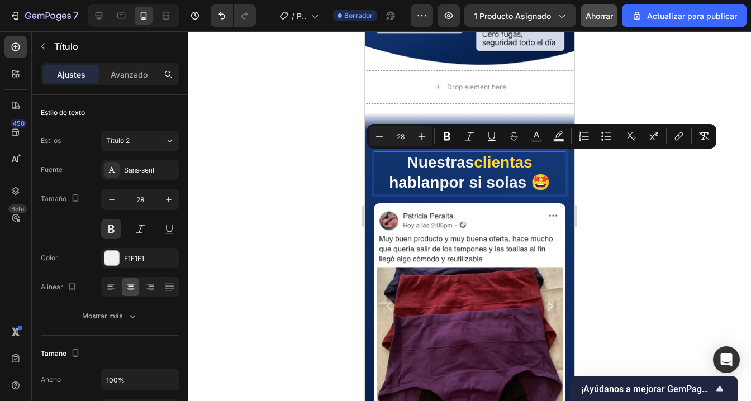
click at [474, 165] on span "clientas" at bounding box center [503, 162] width 58 height 17
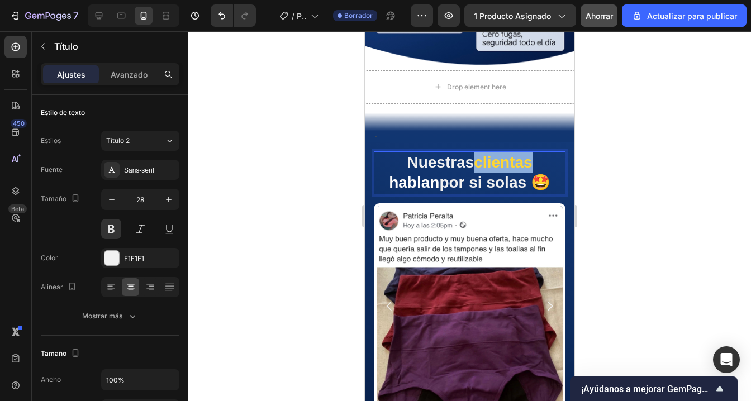
click at [474, 165] on span "clientas" at bounding box center [503, 162] width 58 height 17
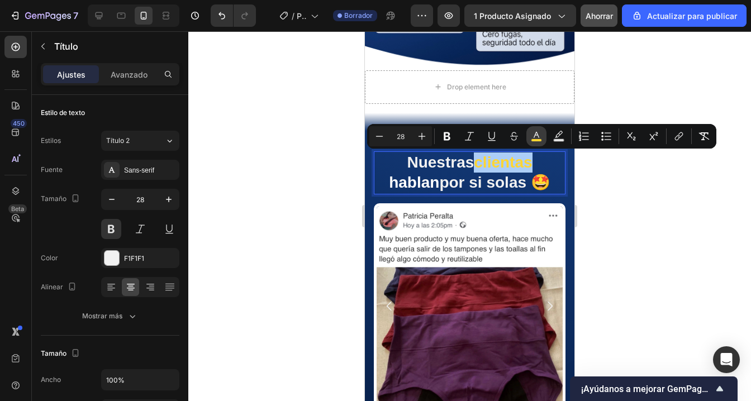
click at [532, 137] on icon "Editor contextual toolbar" at bounding box center [536, 136] width 11 height 11
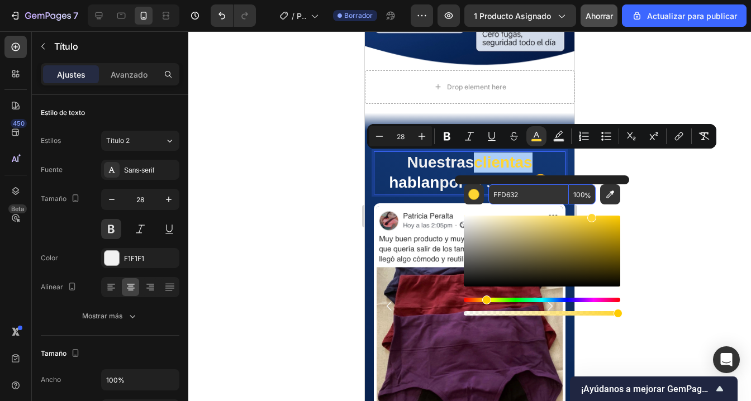
click at [508, 193] on input "FFD632" at bounding box center [528, 194] width 80 height 20
type input "FFD632"
click at [689, 223] on div at bounding box center [469, 216] width 562 height 370
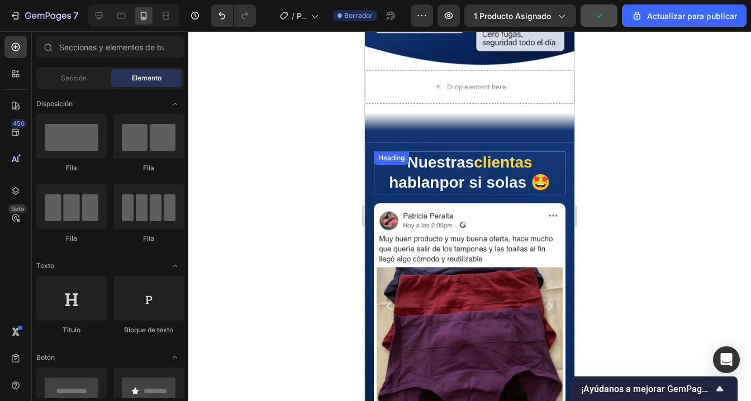
click at [492, 163] on span "clientas" at bounding box center [503, 162] width 58 height 17
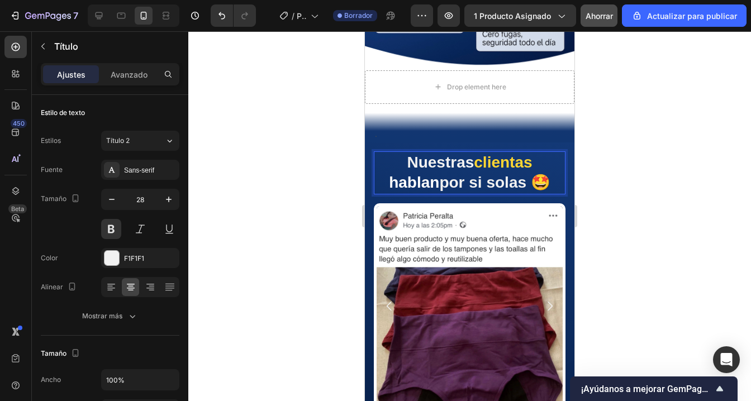
click at [492, 163] on span "clientas" at bounding box center [503, 162] width 58 height 17
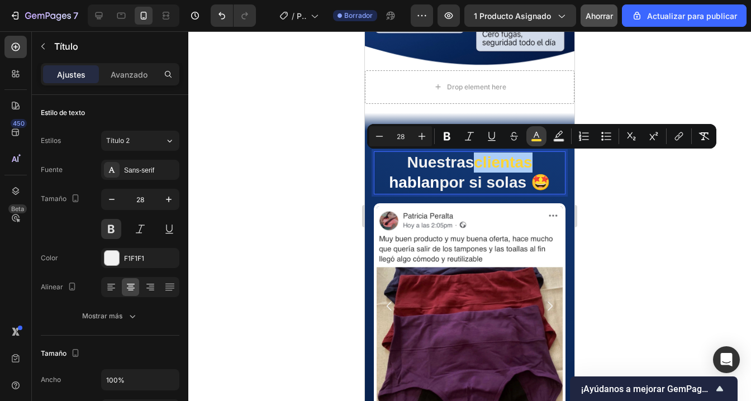
click at [537, 131] on icon "Editor contextual toolbar" at bounding box center [536, 136] width 11 height 11
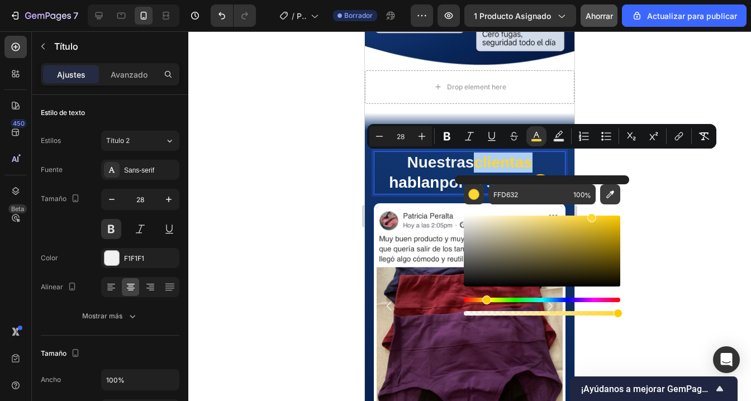
click at [609, 191] on icon "Barra de herramientas contextual del editor" at bounding box center [609, 194] width 11 height 11
type input "FFFFFF"
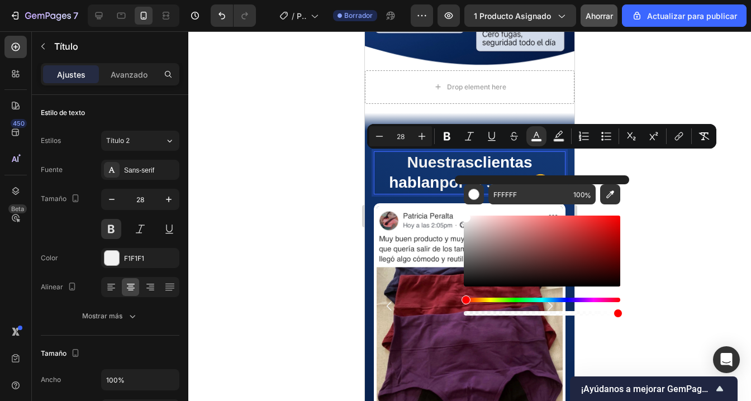
click at [685, 214] on div at bounding box center [469, 216] width 562 height 370
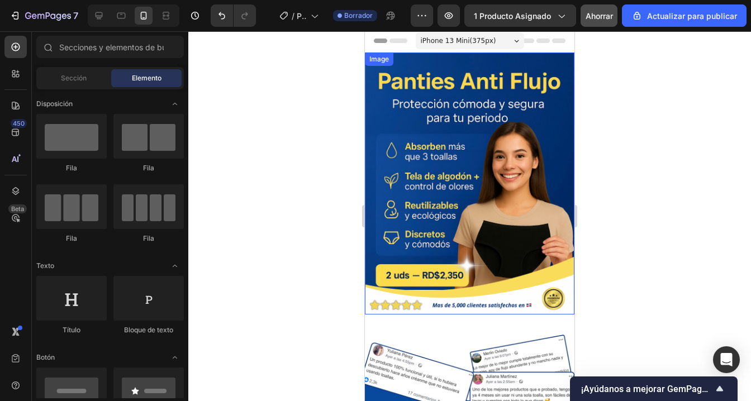
scroll to position [0, 0]
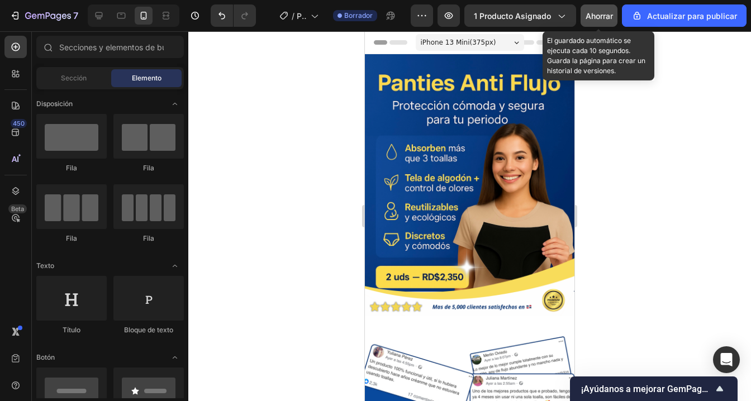
click at [592, 17] on font "Ahorrar" at bounding box center [598, 15] width 27 height 9
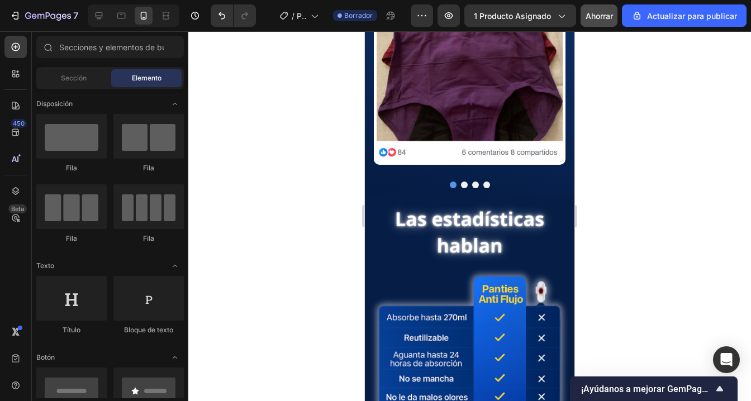
scroll to position [1423, 0]
